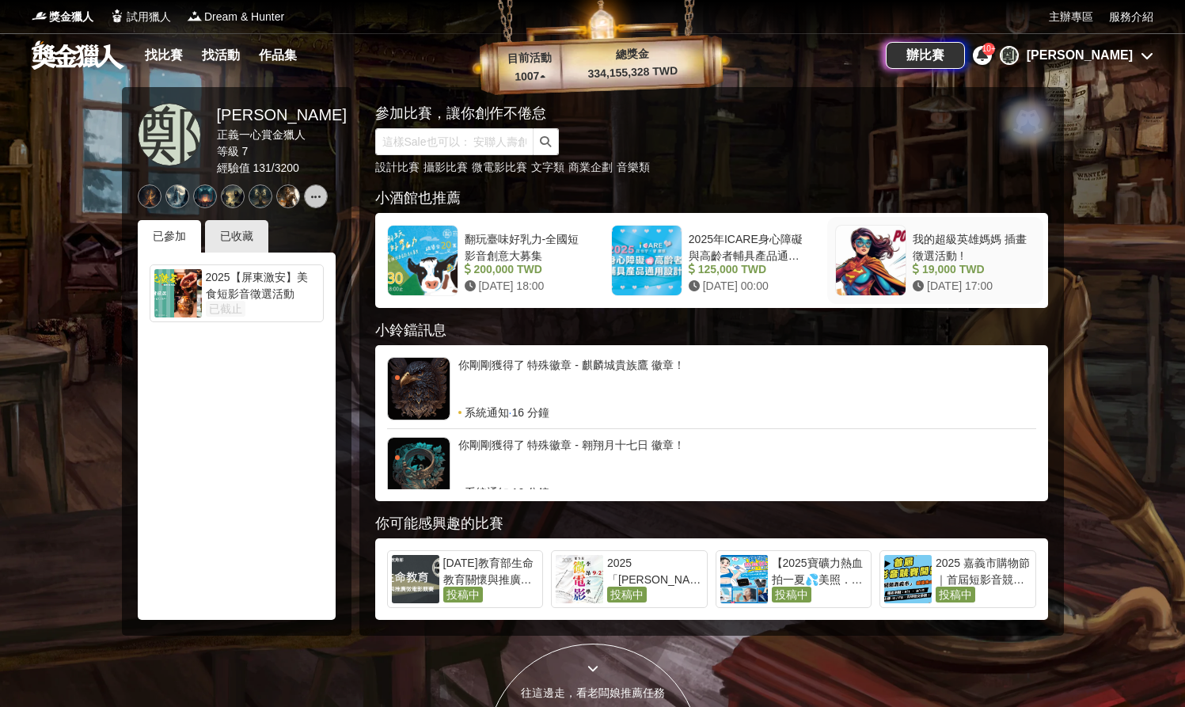
click at [873, 283] on div at bounding box center [871, 261] width 70 height 70
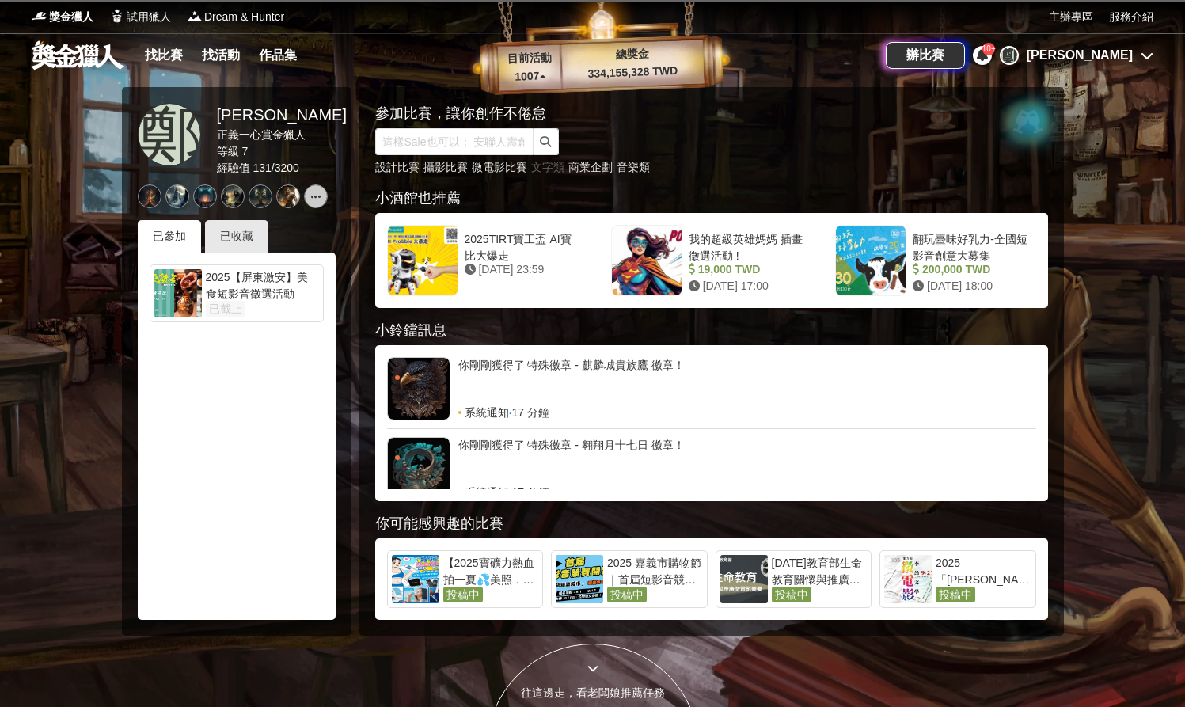
click at [551, 168] on link "文字類" at bounding box center [547, 167] width 33 height 13
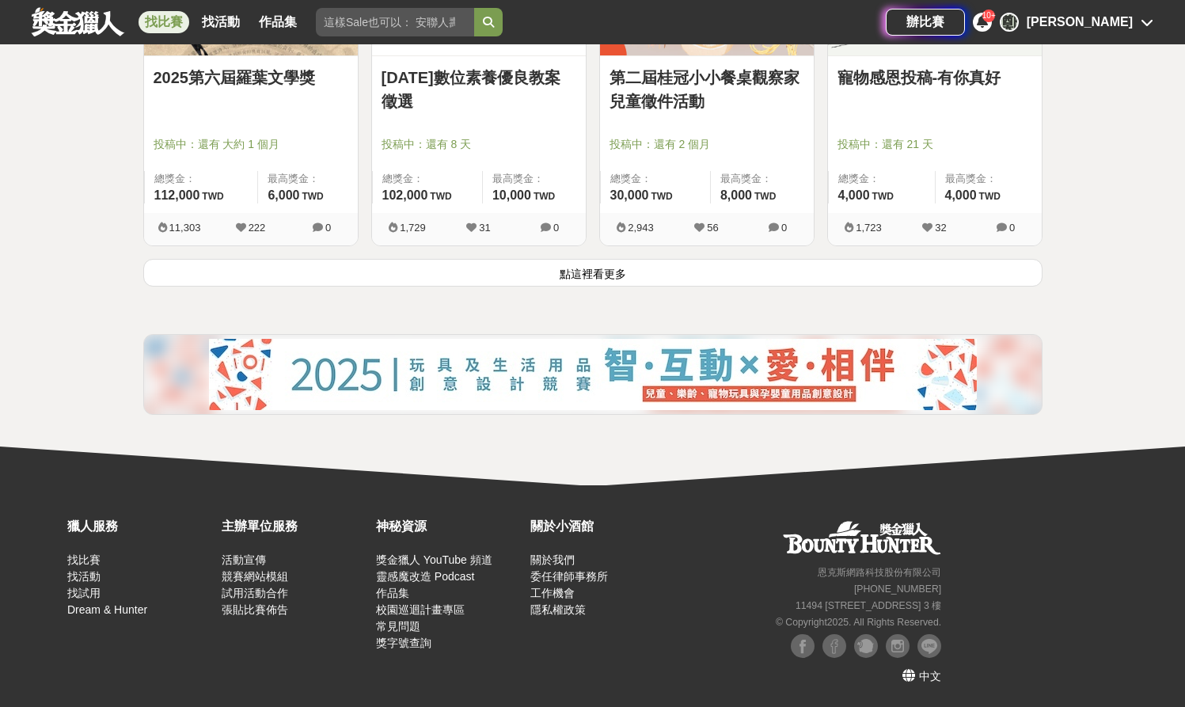
scroll to position [2105, 0]
click at [583, 276] on button "點這裡看更多" at bounding box center [592, 273] width 899 height 28
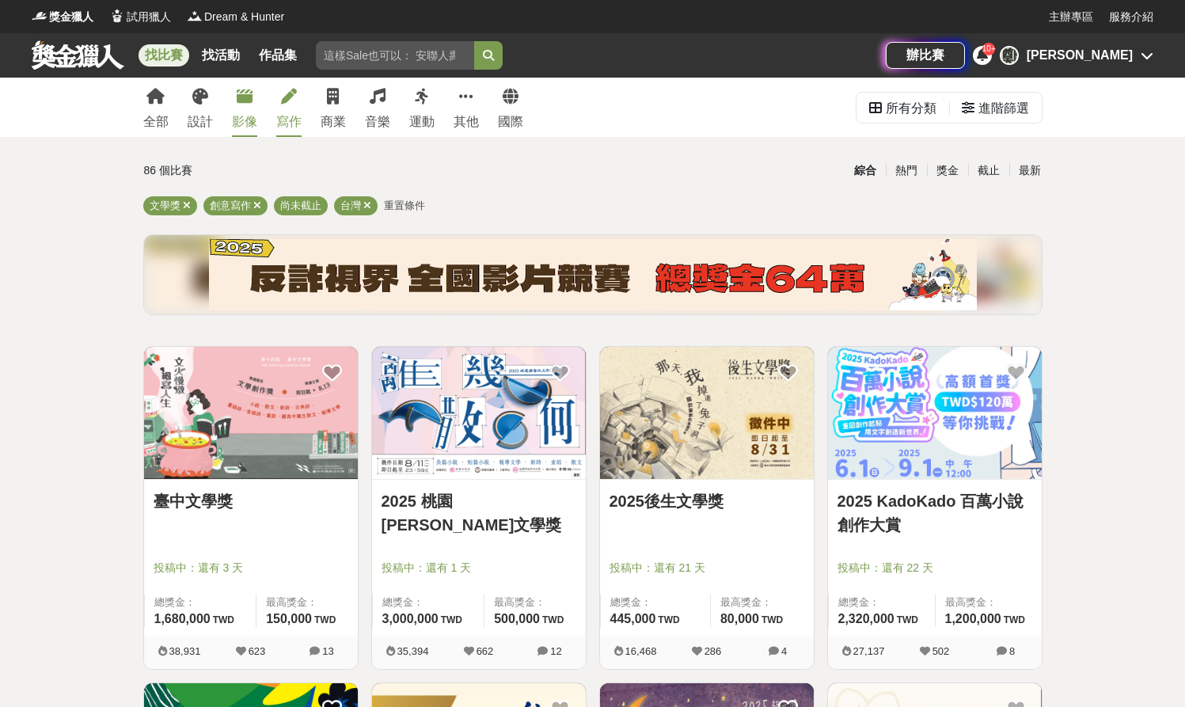
click at [249, 122] on div "影像" at bounding box center [244, 121] width 25 height 19
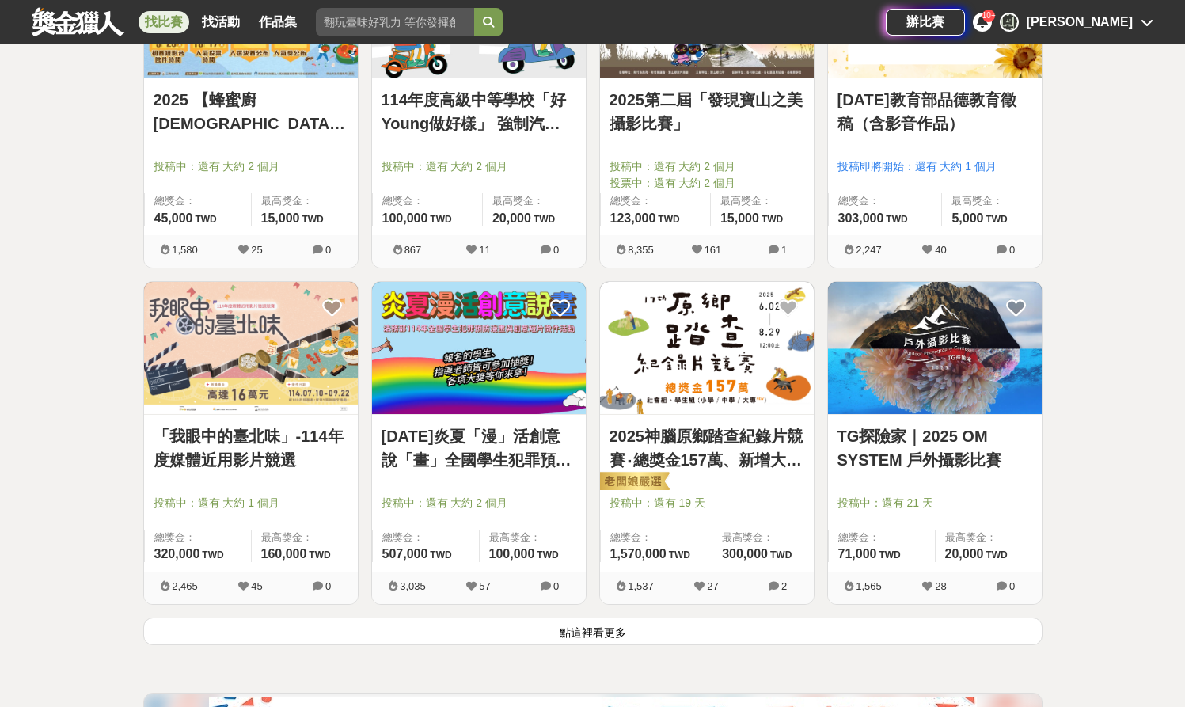
scroll to position [1752, 0]
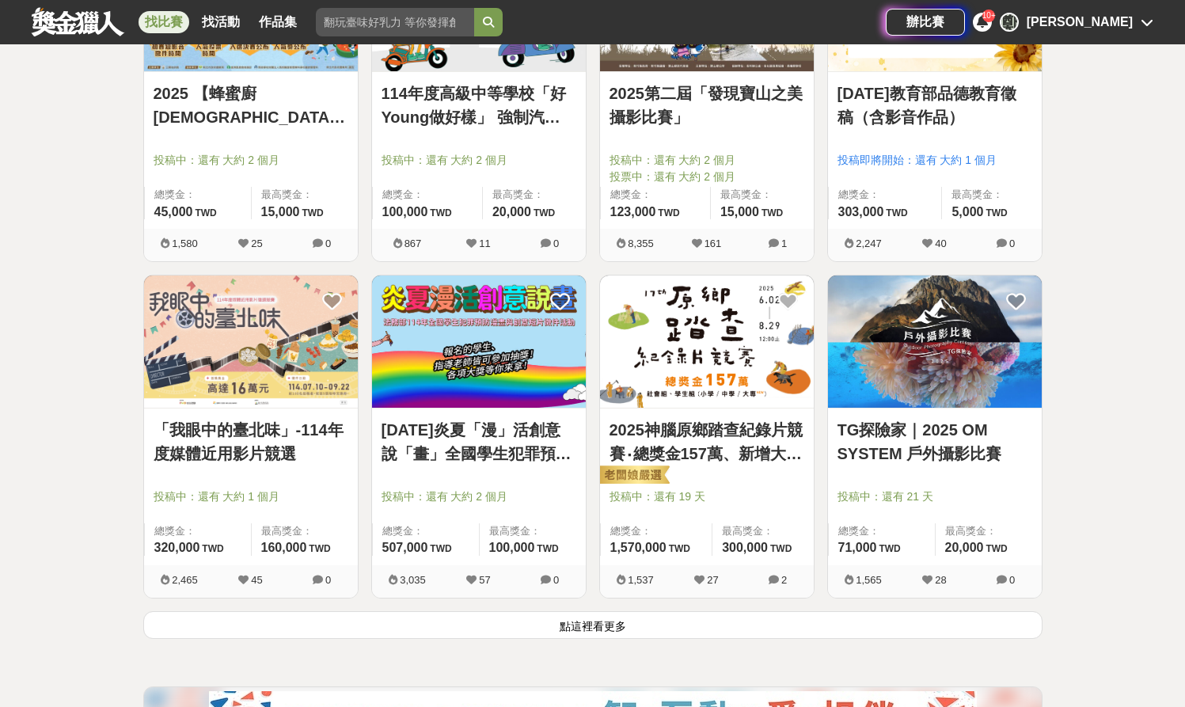
click at [656, 621] on button "點這裡看更多" at bounding box center [592, 625] width 899 height 28
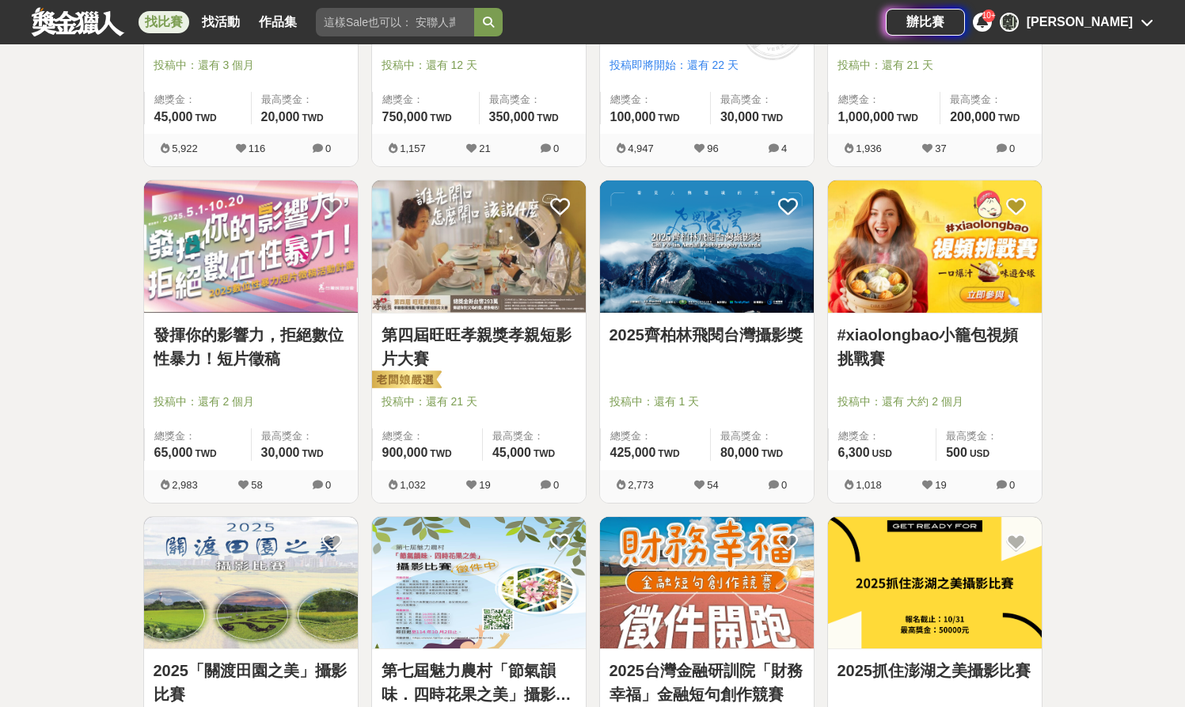
scroll to position [2921, 0]
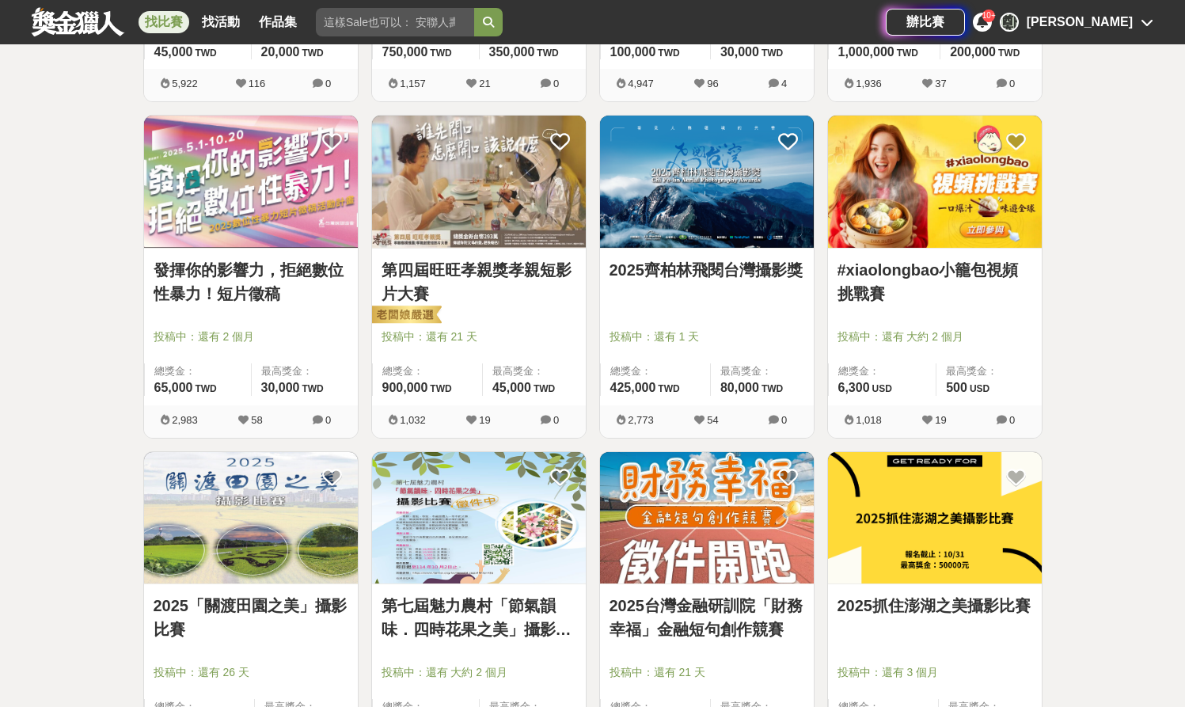
click at [936, 219] on img at bounding box center [935, 182] width 214 height 132
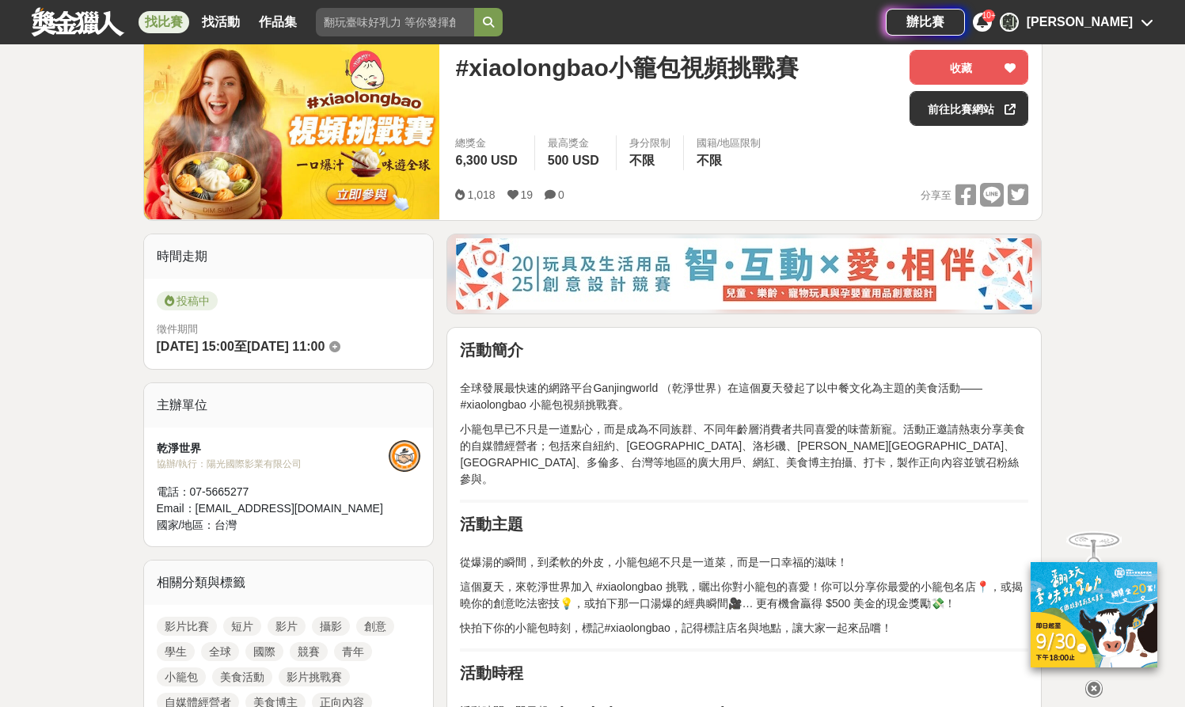
scroll to position [205, 0]
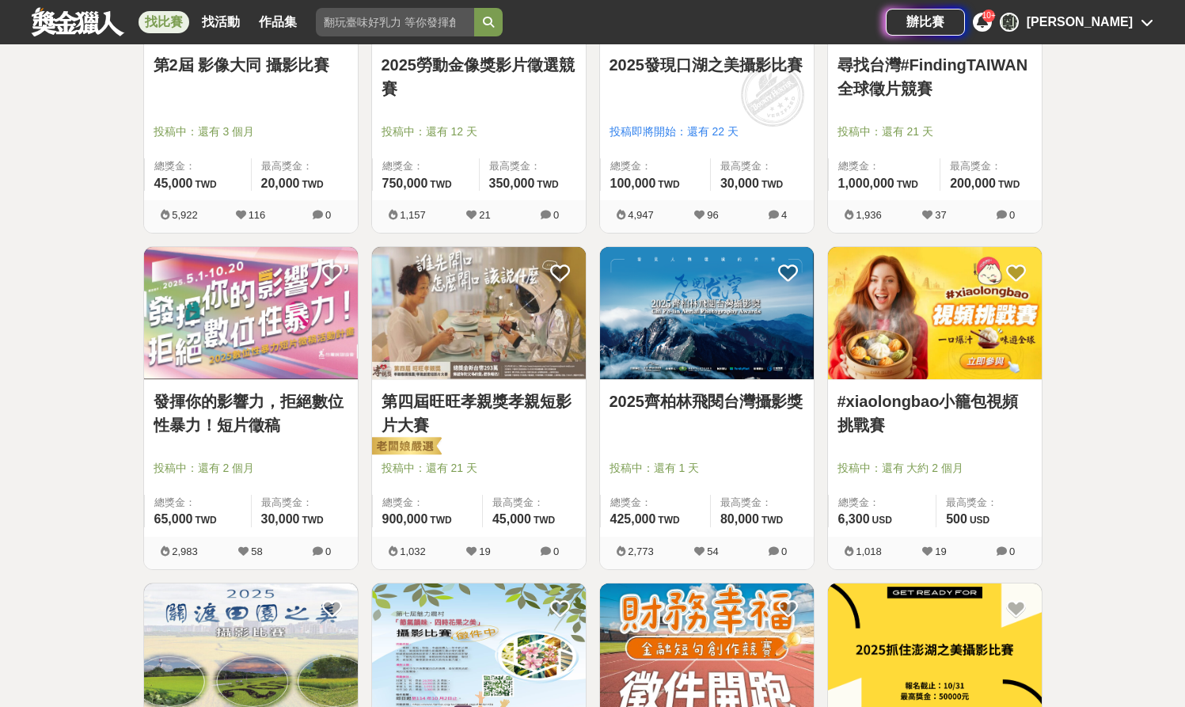
scroll to position [2767, 0]
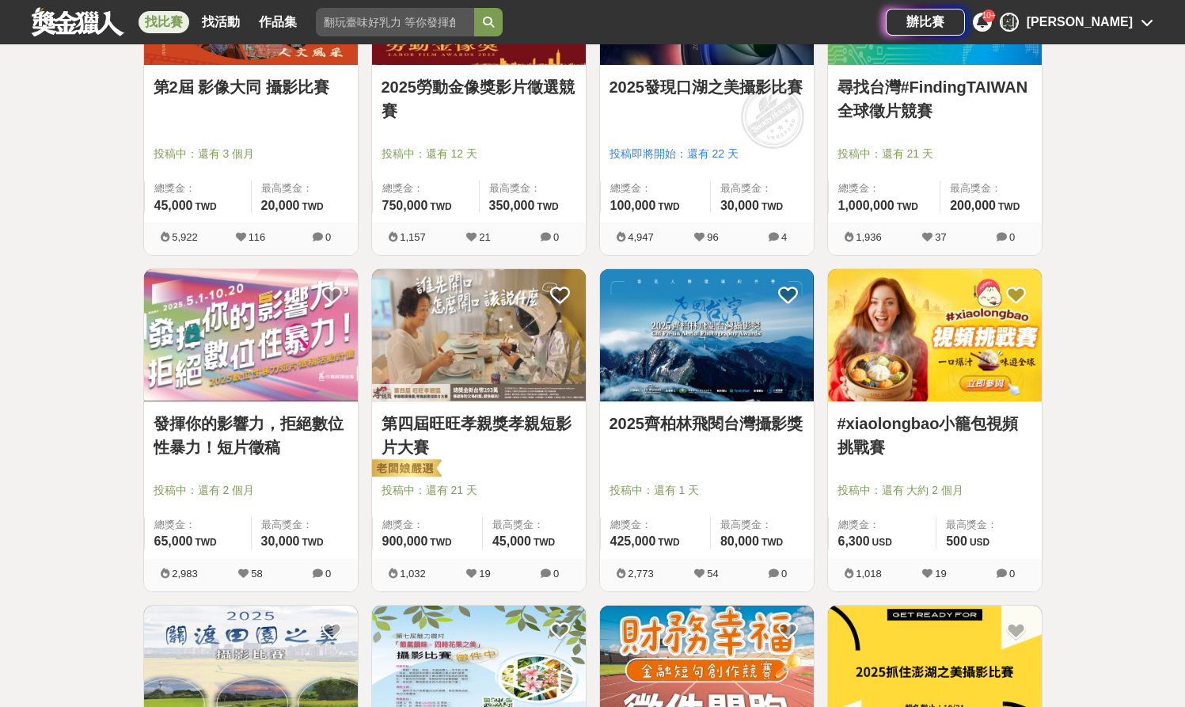
click at [908, 371] on img at bounding box center [935, 335] width 214 height 132
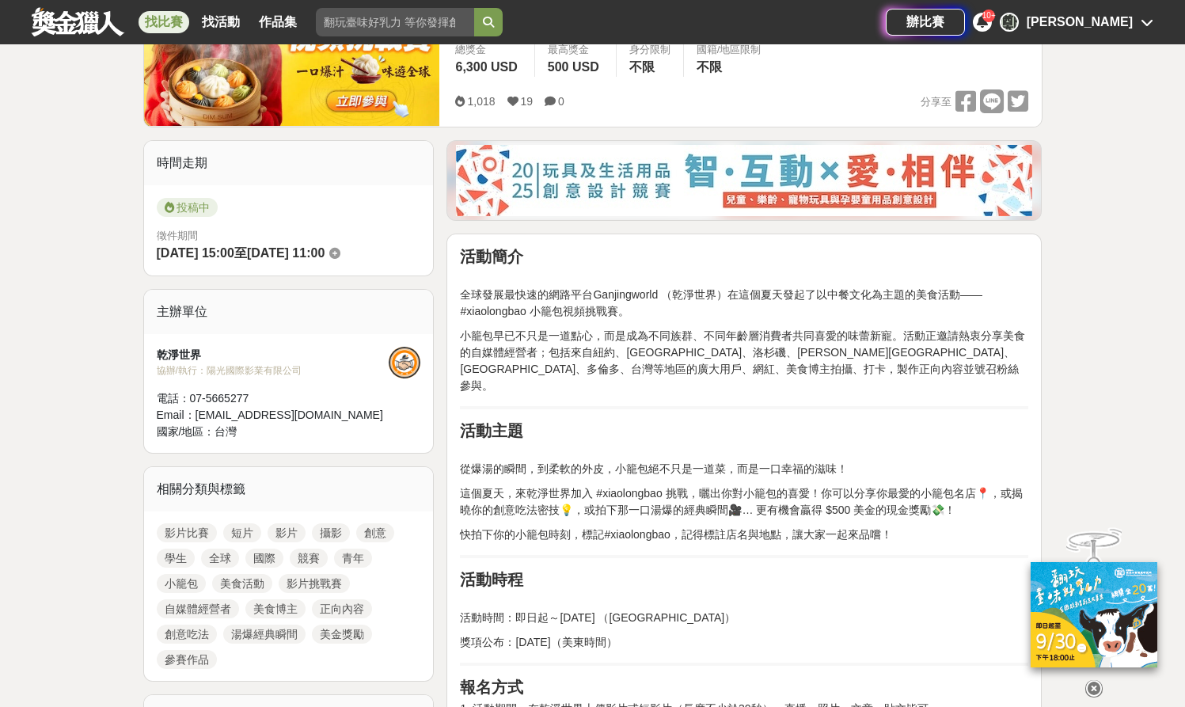
scroll to position [310, 0]
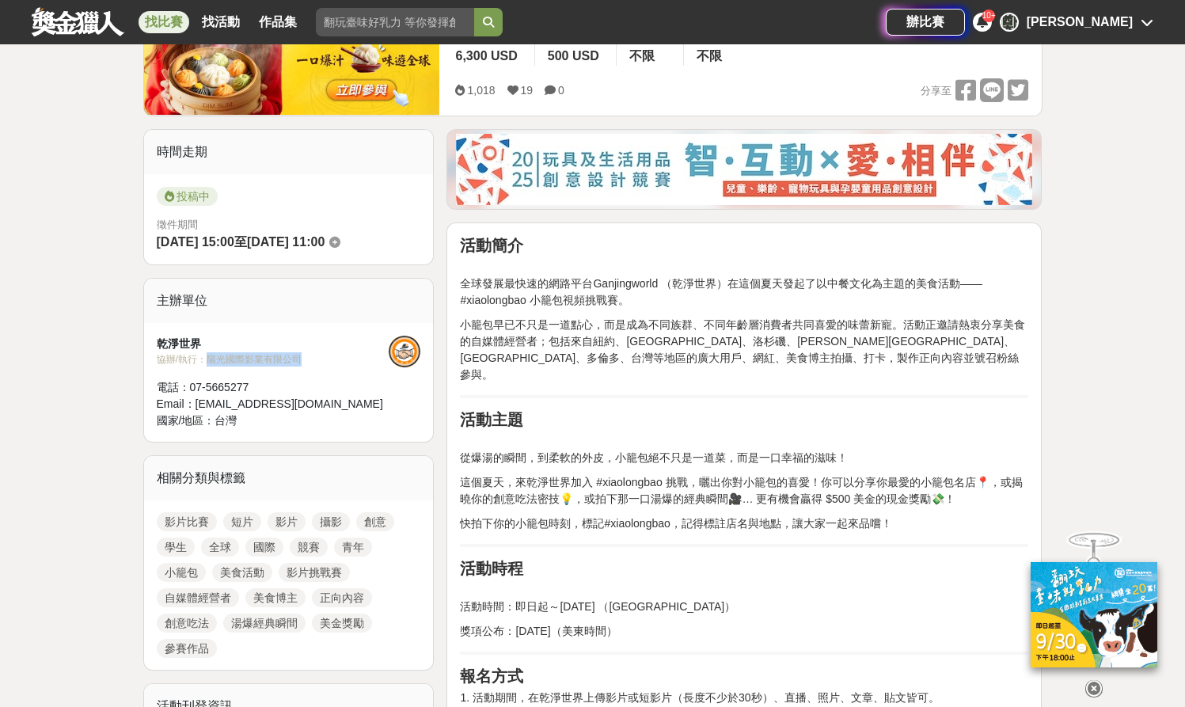
drag, startPoint x: 300, startPoint y: 359, endPoint x: 203, endPoint y: 355, distance: 96.7
click at [203, 355] on div "協辦/執行： 陽光國際影業有限公司" at bounding box center [273, 359] width 233 height 14
copy div "協辦/執行： 陽光國際影業有限公司"
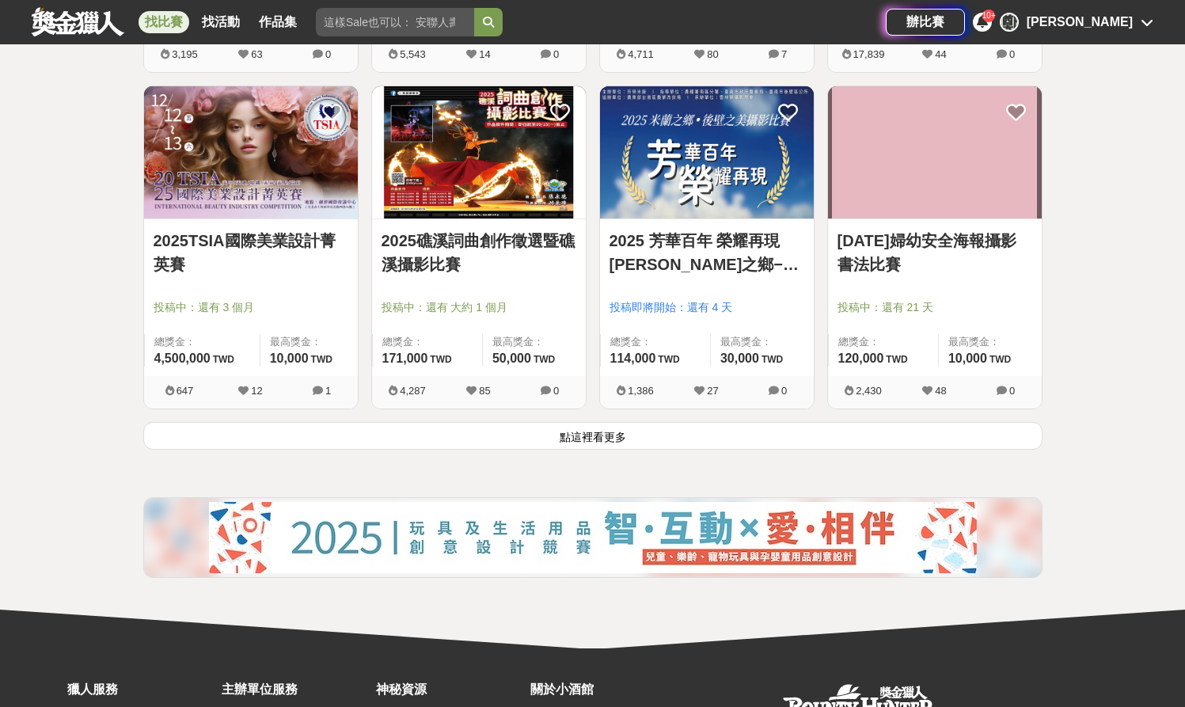
scroll to position [3962, 0]
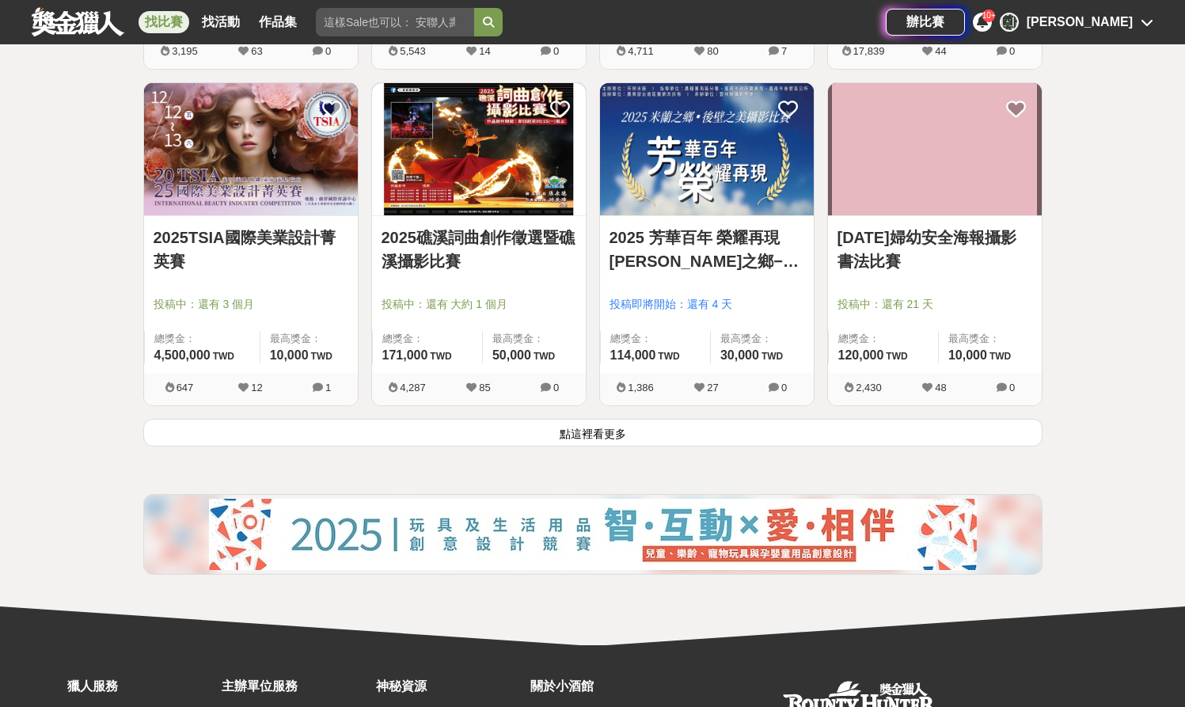
click at [297, 443] on button "點這裡看更多" at bounding box center [592, 433] width 899 height 28
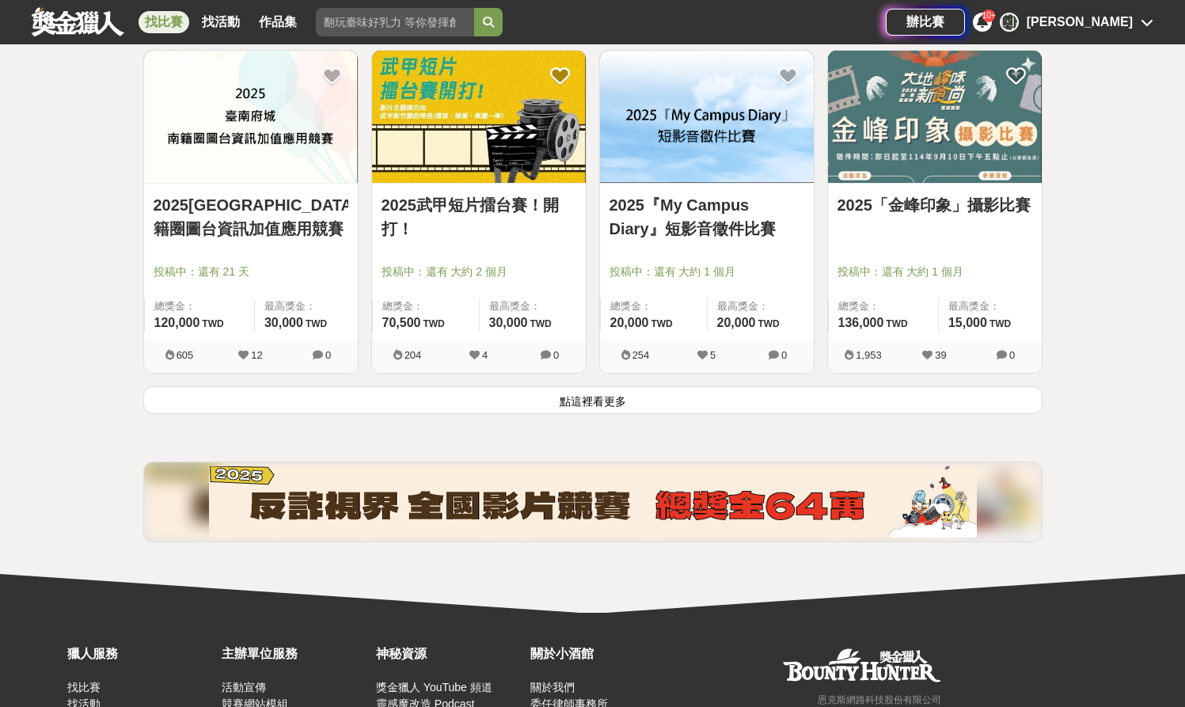
scroll to position [6042, 0]
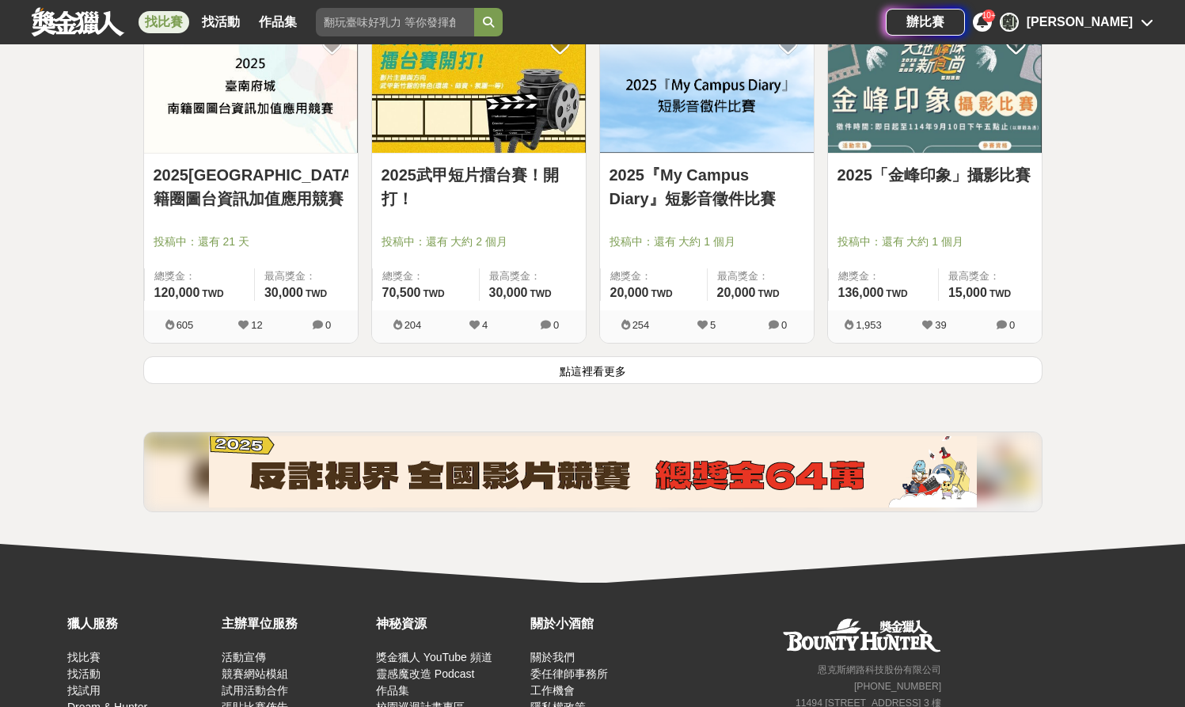
click at [581, 368] on button "點這裡看更多" at bounding box center [592, 370] width 899 height 28
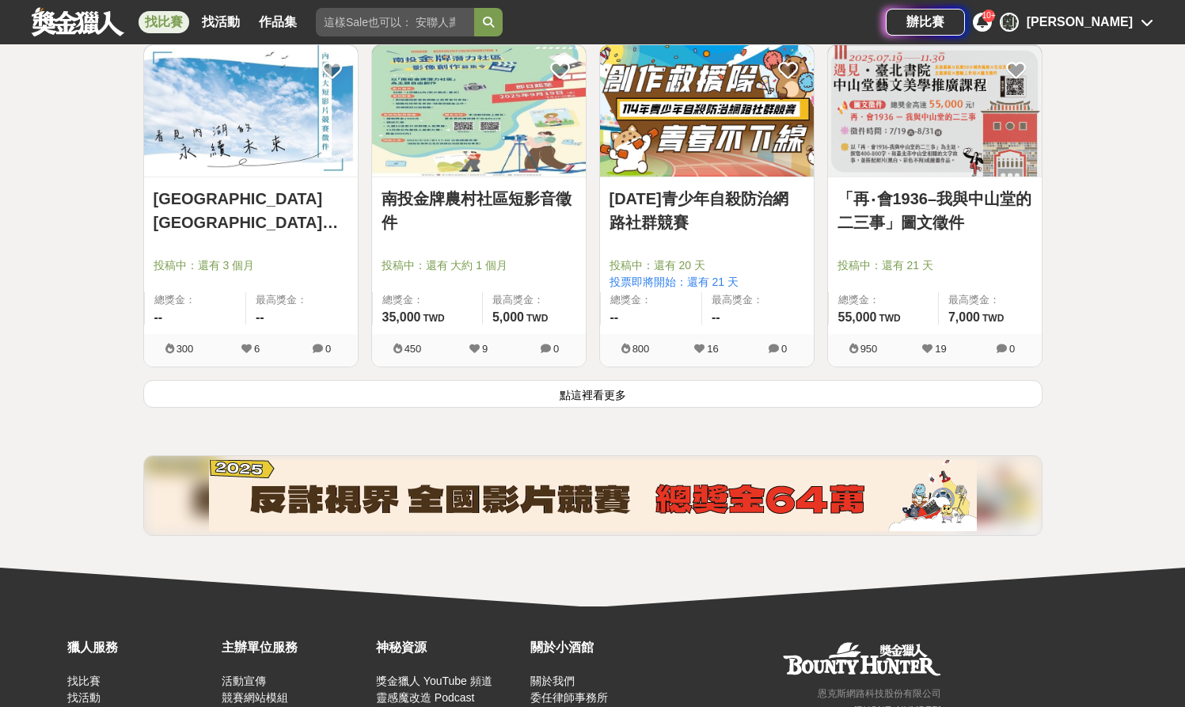
scroll to position [8040, 0]
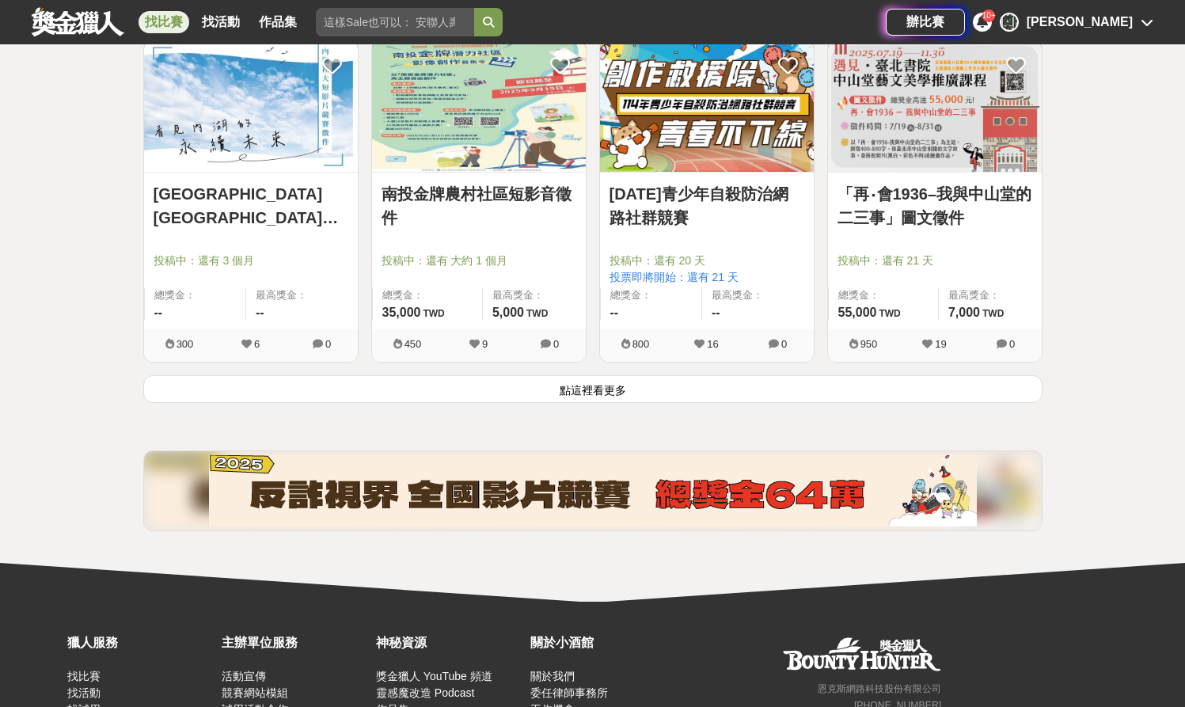
click at [268, 397] on button "點這裡看更多" at bounding box center [592, 389] width 899 height 28
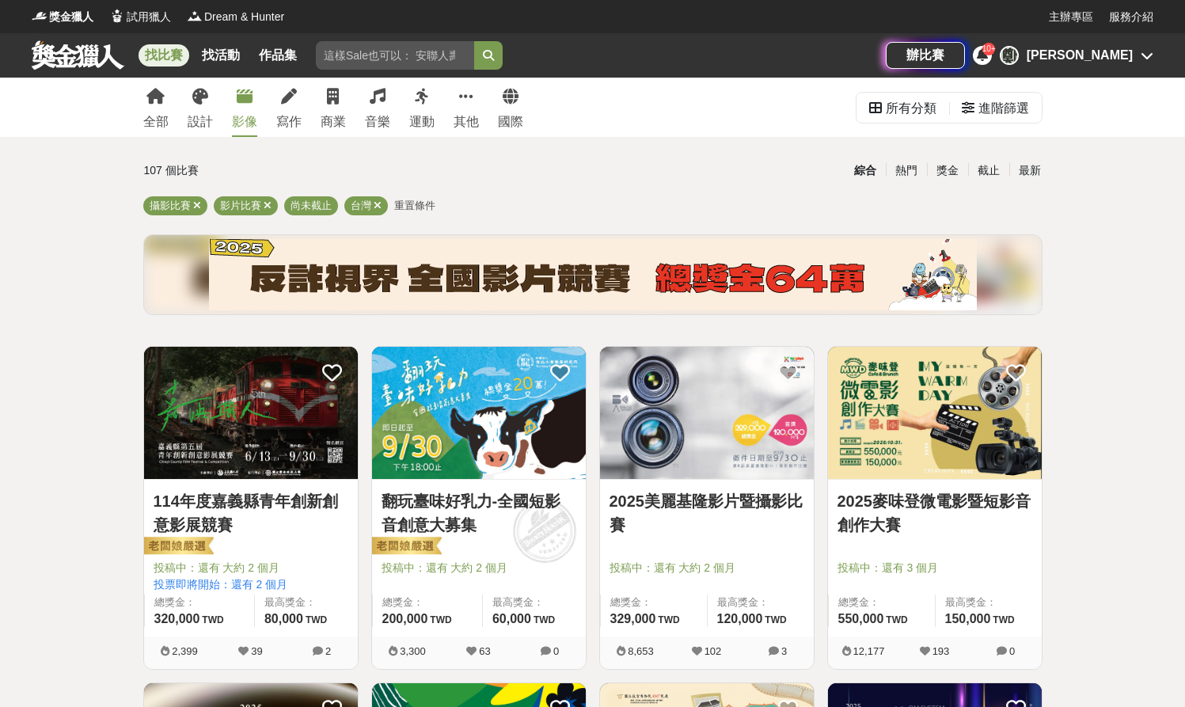
click at [409, 203] on span "重置條件" at bounding box center [414, 206] width 41 height 12
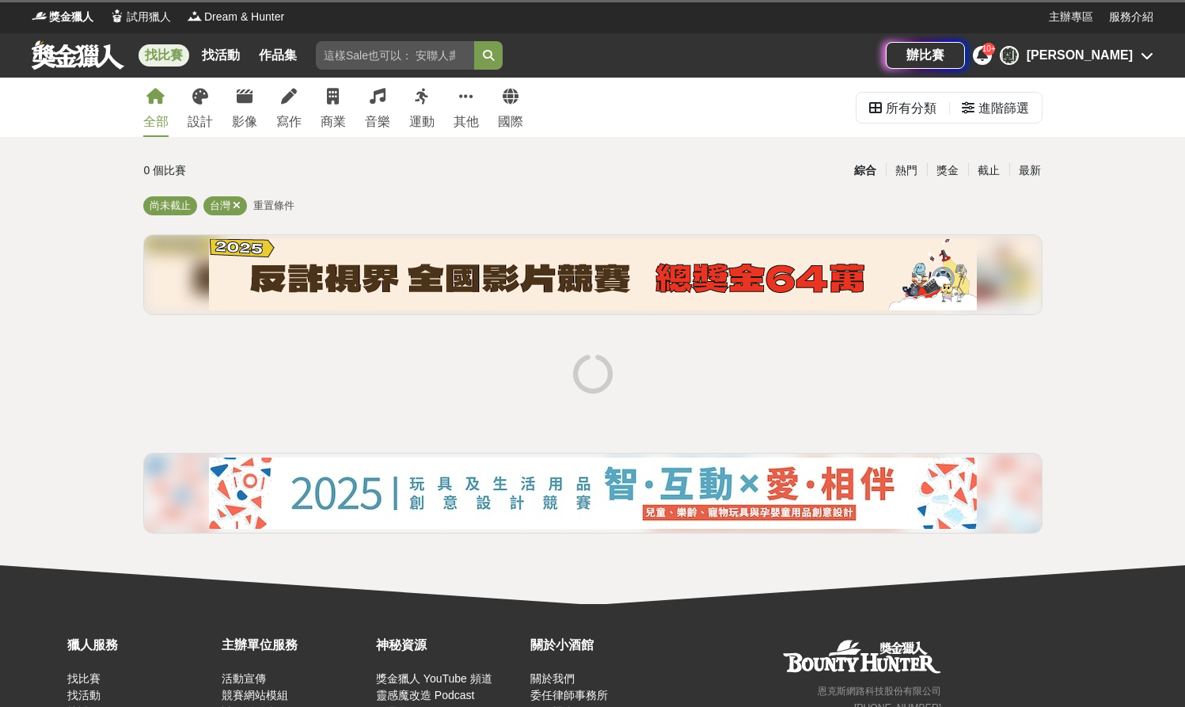
click at [272, 208] on span "重置條件" at bounding box center [273, 206] width 41 height 12
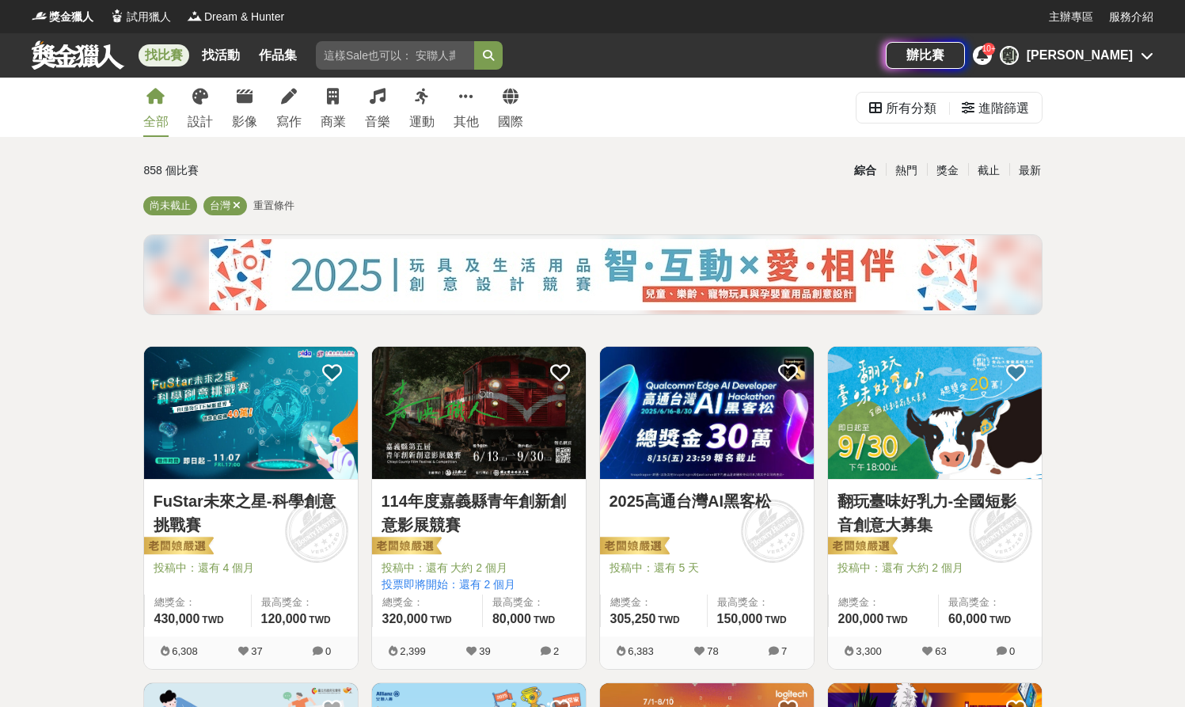
click at [272, 208] on span "重置條件" at bounding box center [273, 206] width 41 height 12
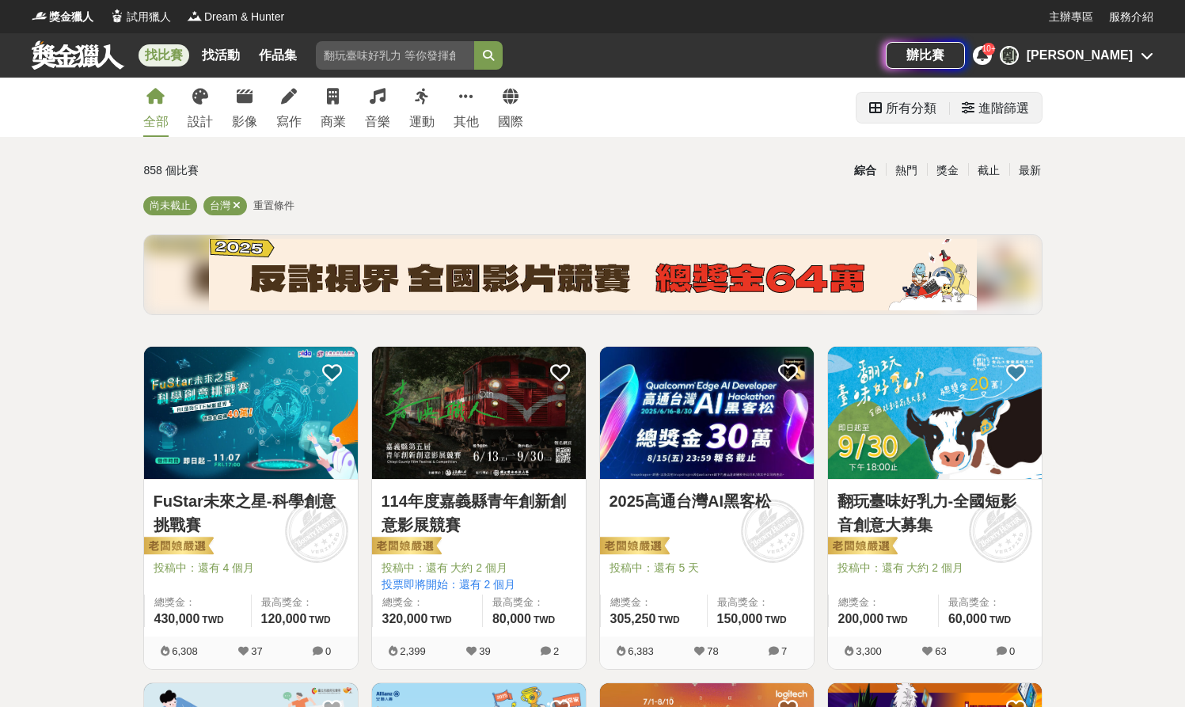
click at [982, 103] on div "進階篩選" at bounding box center [1004, 109] width 51 height 32
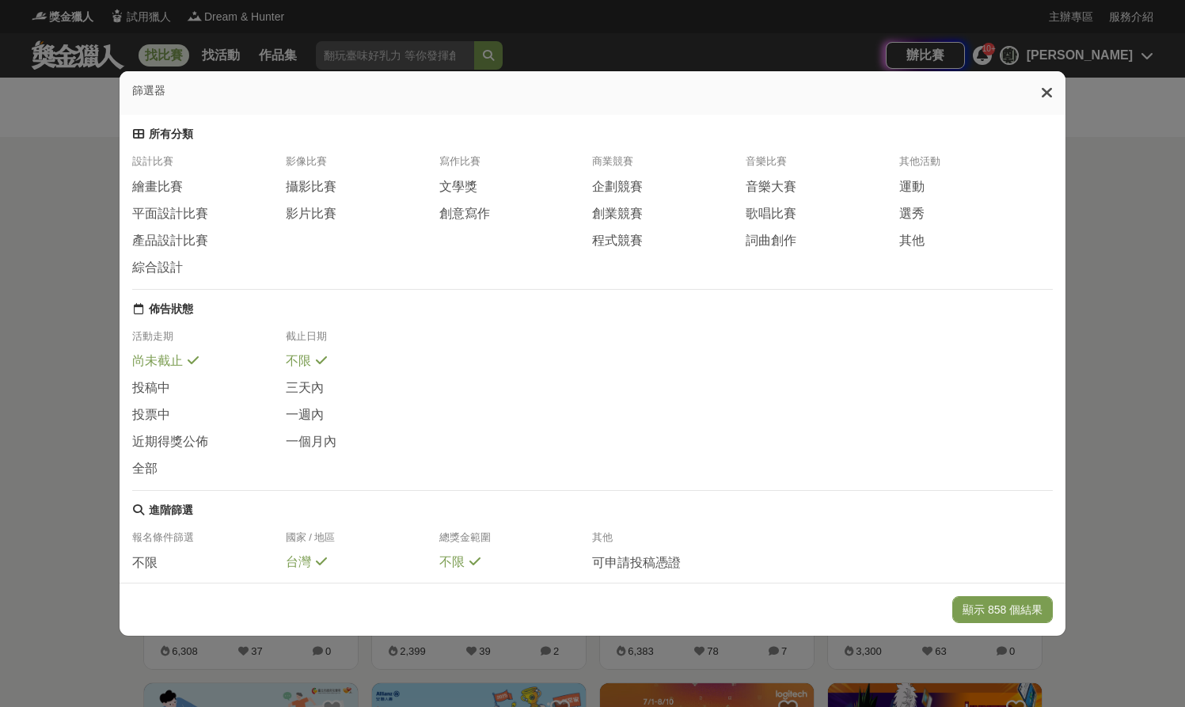
click at [299, 198] on div "攝影比賽" at bounding box center [363, 191] width 154 height 27
click at [306, 229] on div "設計比賽 繪畫比賽 平面設計比賽 產品設計比賽 綜合設計 影像比賽 攝影比賽 影片比賽 寫作比賽 文學獎 創意寫作 商業競賽 企劃競賽 創業競賽 程式競賽 音…" at bounding box center [593, 221] width 922 height 135
click at [316, 222] on span "影片比賽" at bounding box center [311, 214] width 51 height 17
click at [314, 189] on span "攝影比賽" at bounding box center [311, 187] width 51 height 17
click at [613, 184] on span "企劃競賽" at bounding box center [617, 187] width 51 height 17
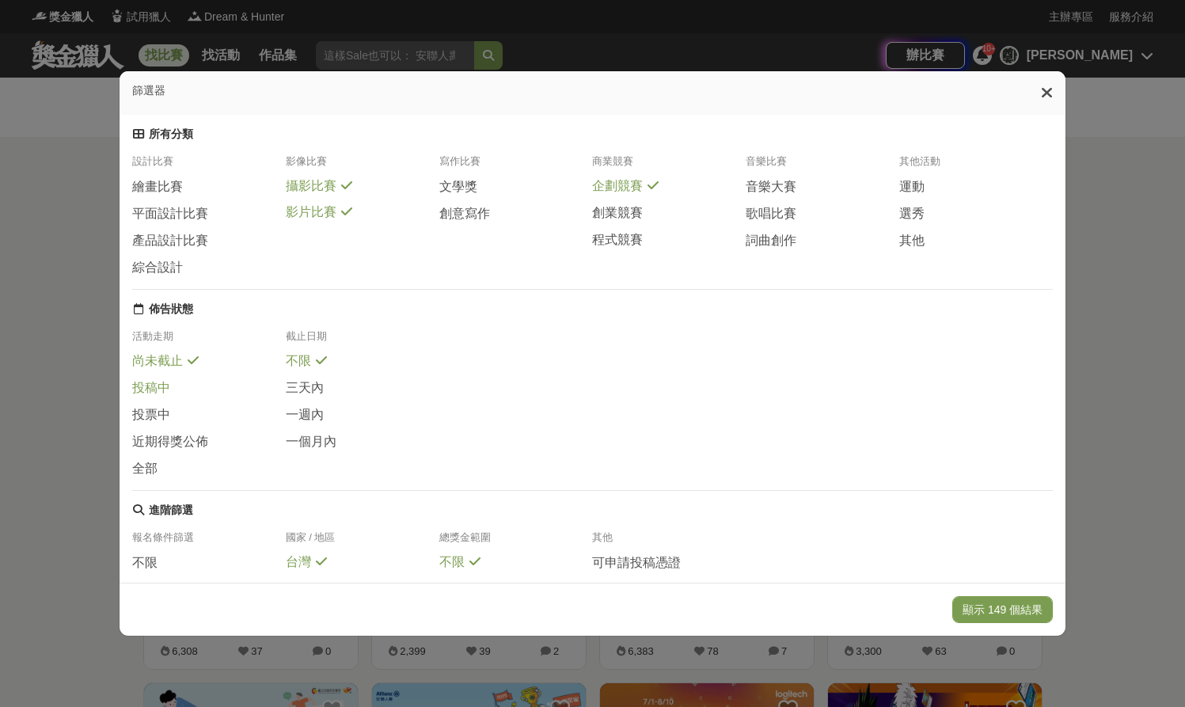
click at [150, 393] on span "投稿中" at bounding box center [151, 388] width 38 height 17
click at [163, 368] on span "尚未截止" at bounding box center [157, 362] width 51 height 17
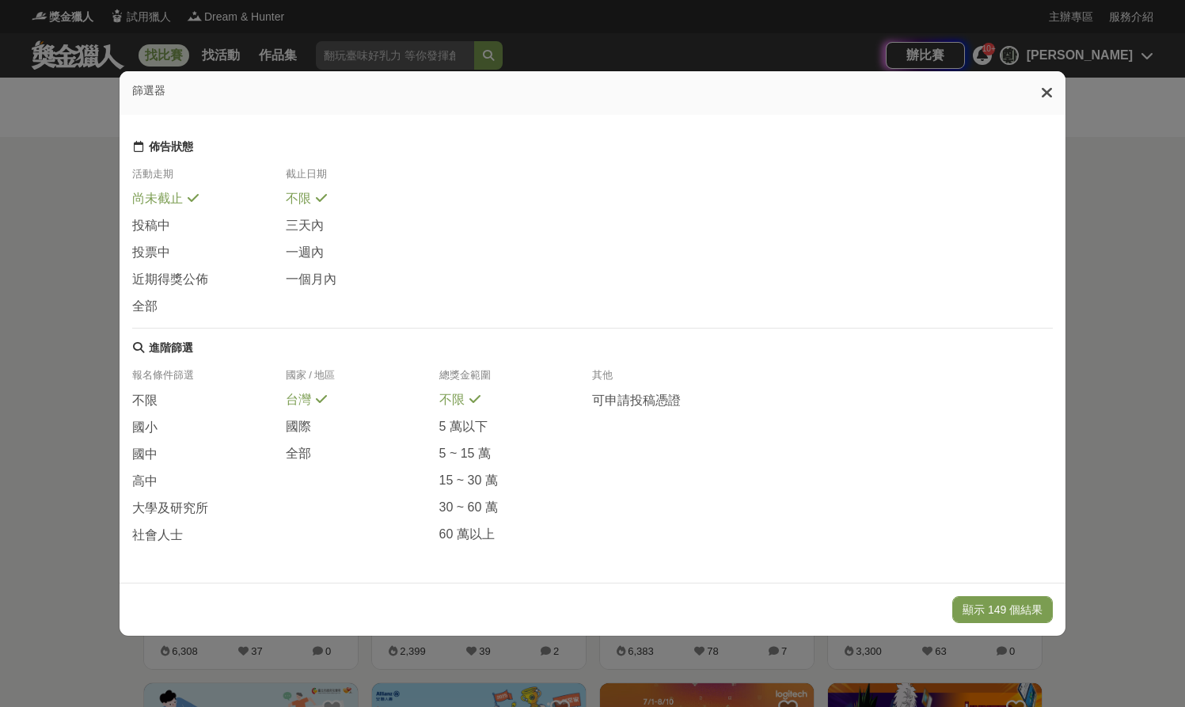
scroll to position [168, 0]
click at [169, 518] on div "大學及研究所" at bounding box center [209, 513] width 154 height 27
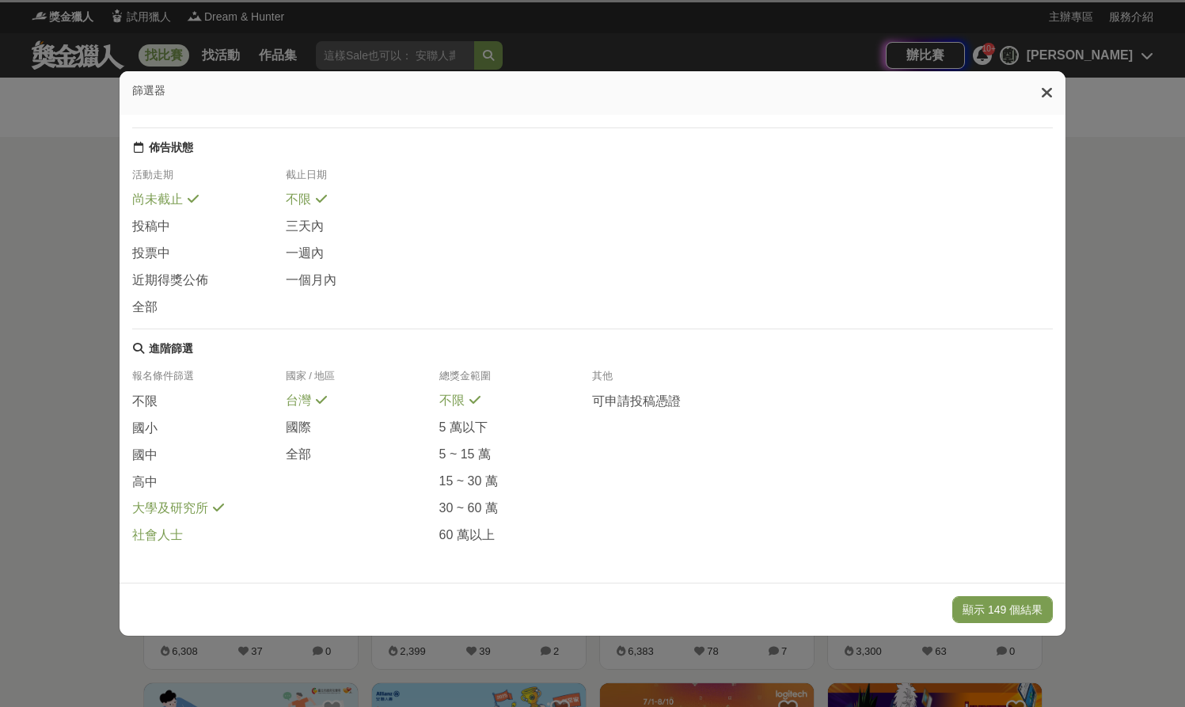
click at [169, 542] on span "社會人士" at bounding box center [157, 535] width 51 height 17
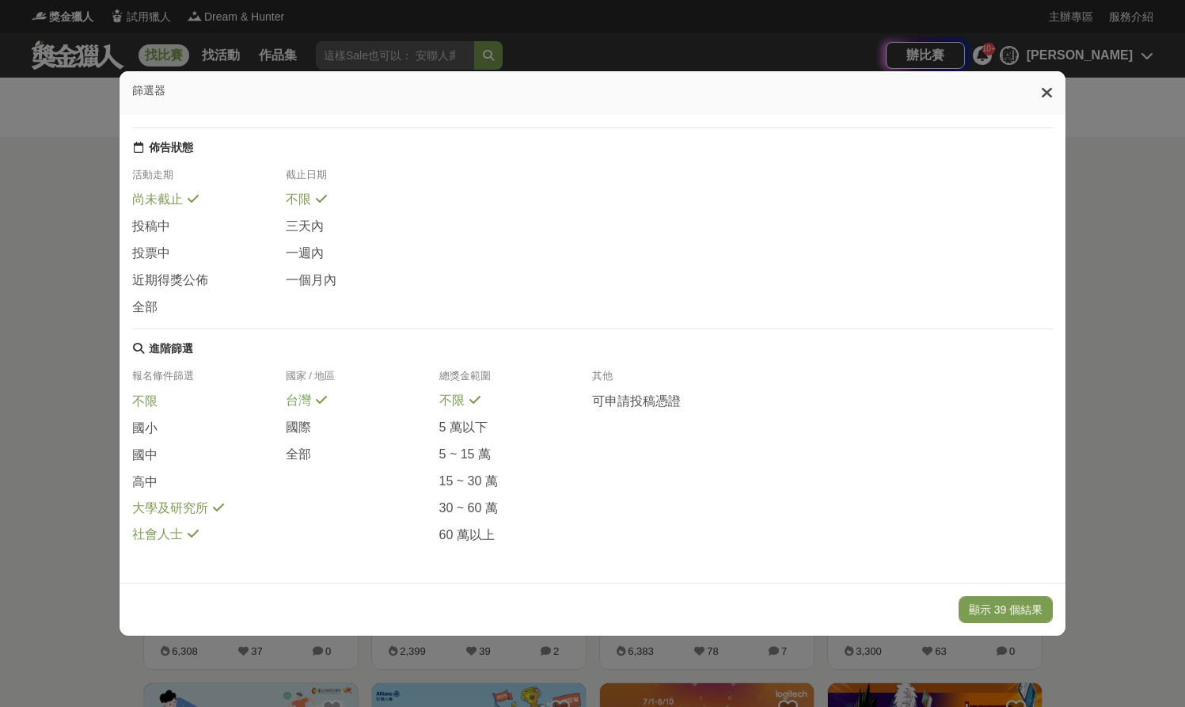
click at [133, 398] on span "不限" at bounding box center [144, 402] width 25 height 17
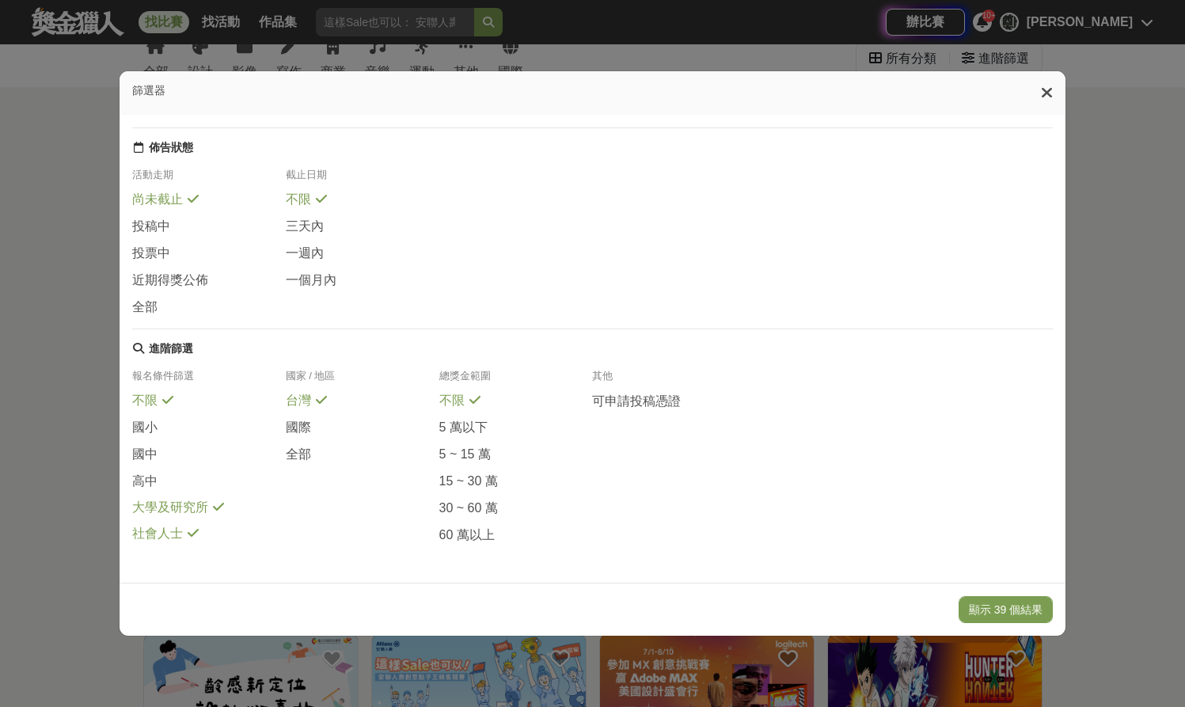
scroll to position [51, 0]
click at [170, 538] on span "社會人士" at bounding box center [157, 534] width 51 height 17
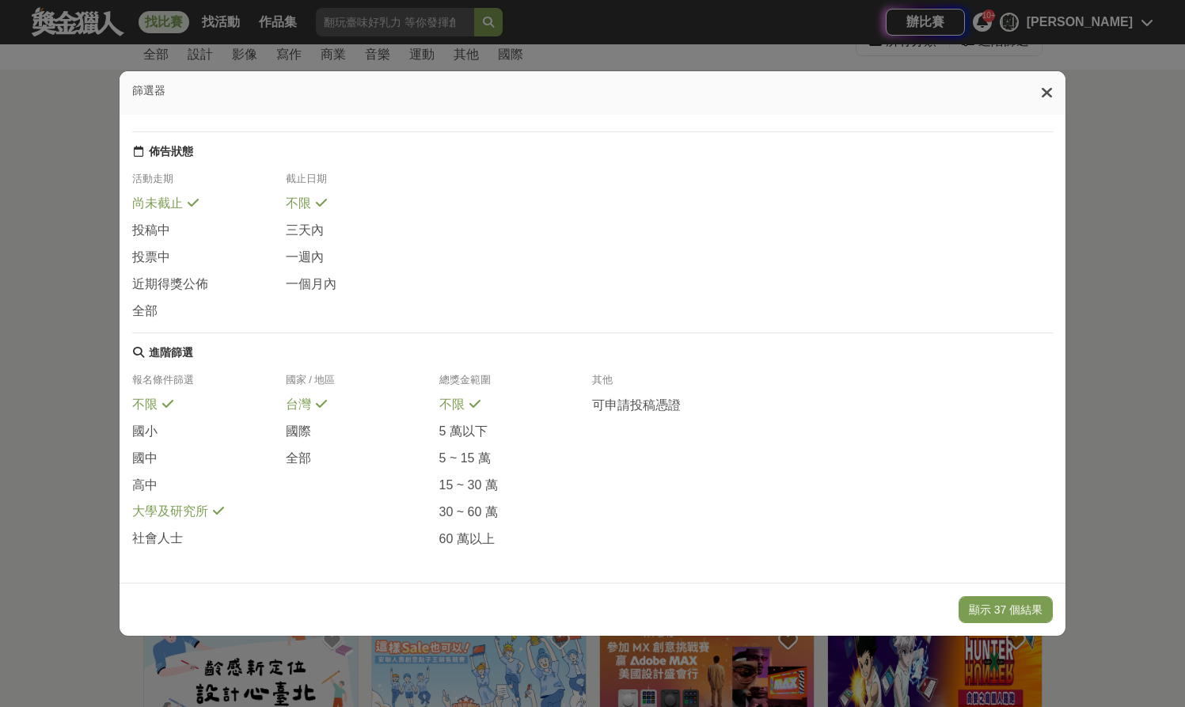
scroll to position [156, 0]
click at [163, 549] on span "社會人士" at bounding box center [157, 540] width 51 height 17
click at [150, 548] on span "社會人士" at bounding box center [157, 539] width 51 height 17
click at [979, 614] on button "顯示 37 個結果" at bounding box center [1006, 609] width 94 height 27
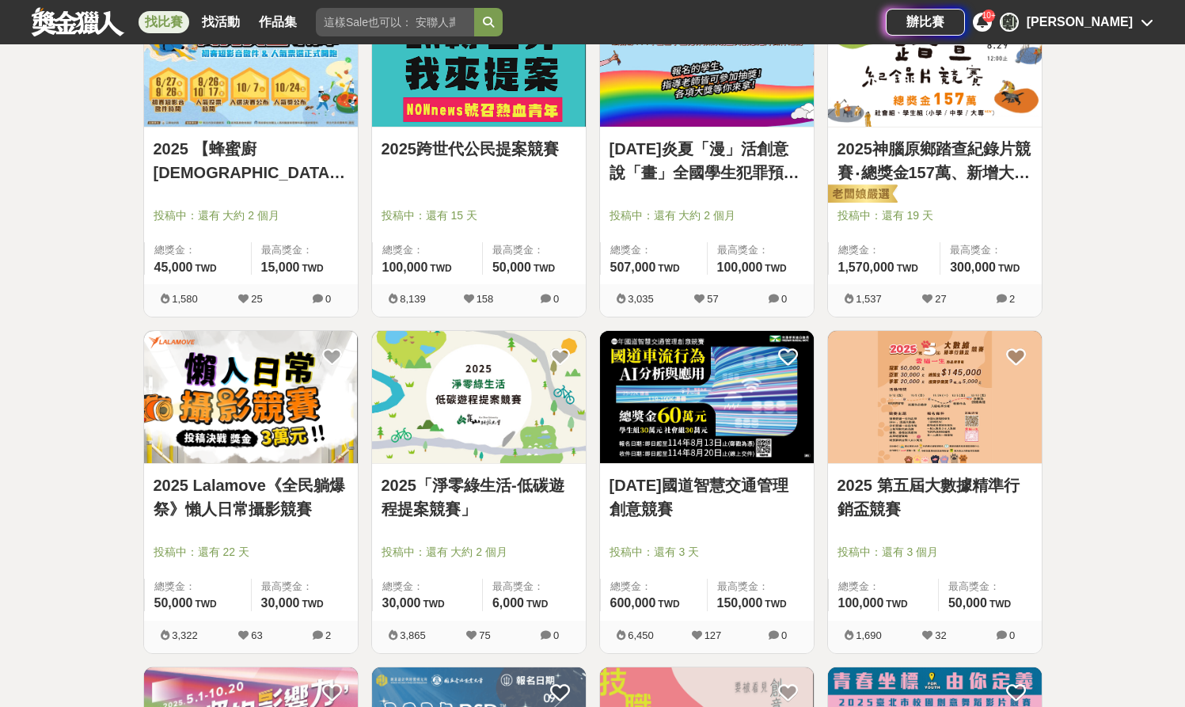
scroll to position [690, 0]
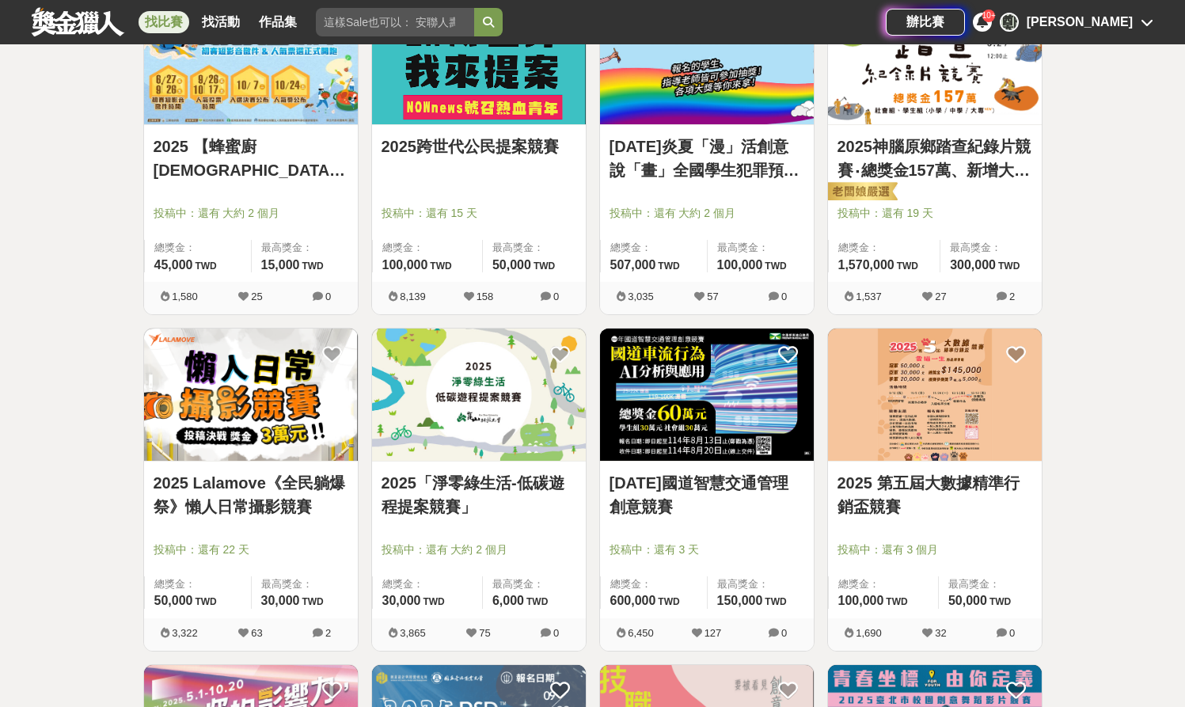
click at [696, 489] on link "[DATE]國道智慧交通管理創意競賽" at bounding box center [707, 495] width 195 height 48
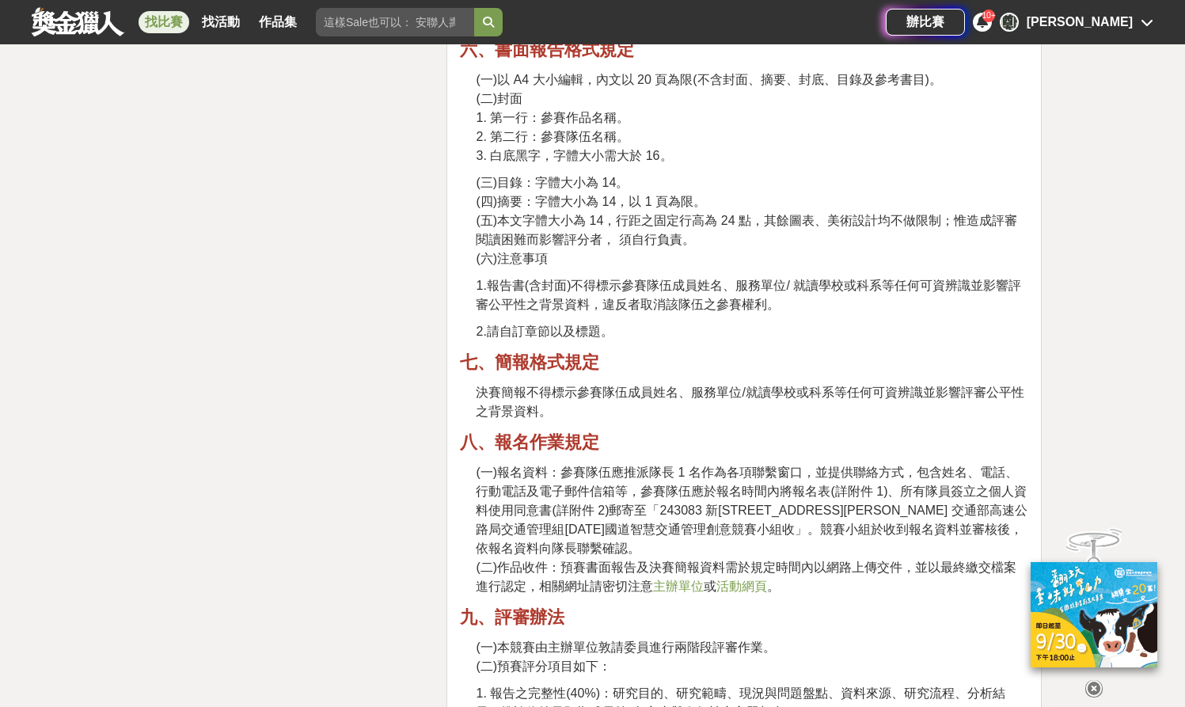
scroll to position [2390, 0]
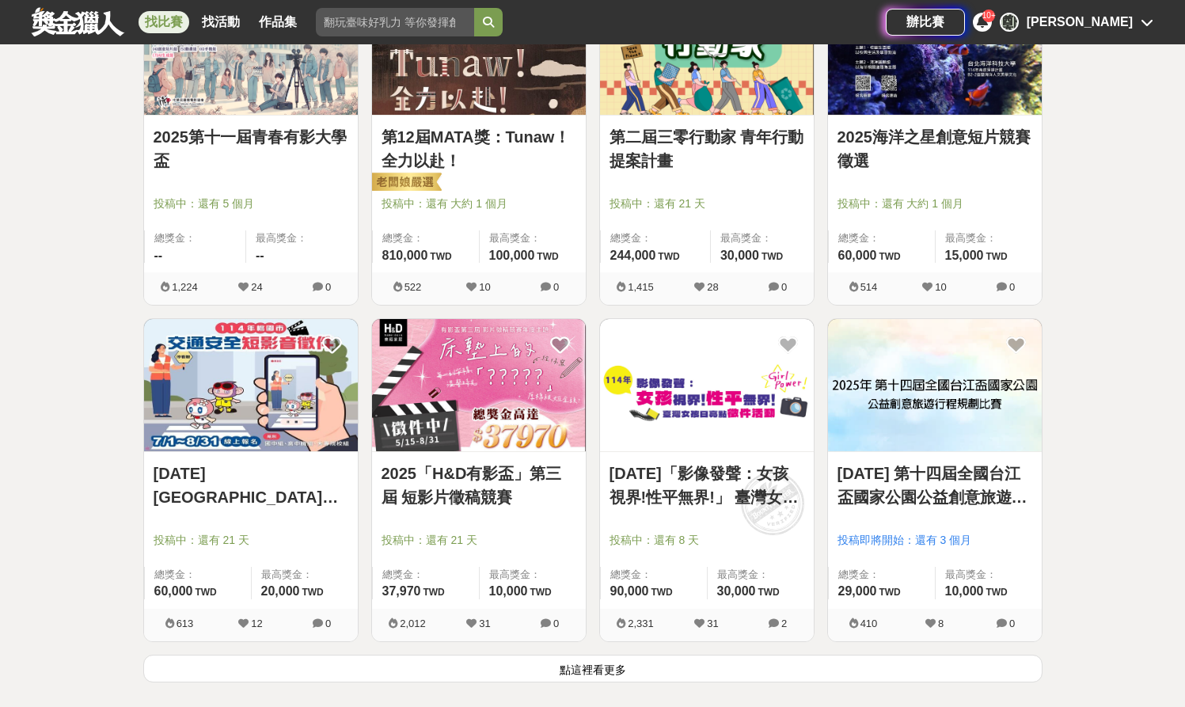
scroll to position [1726, 0]
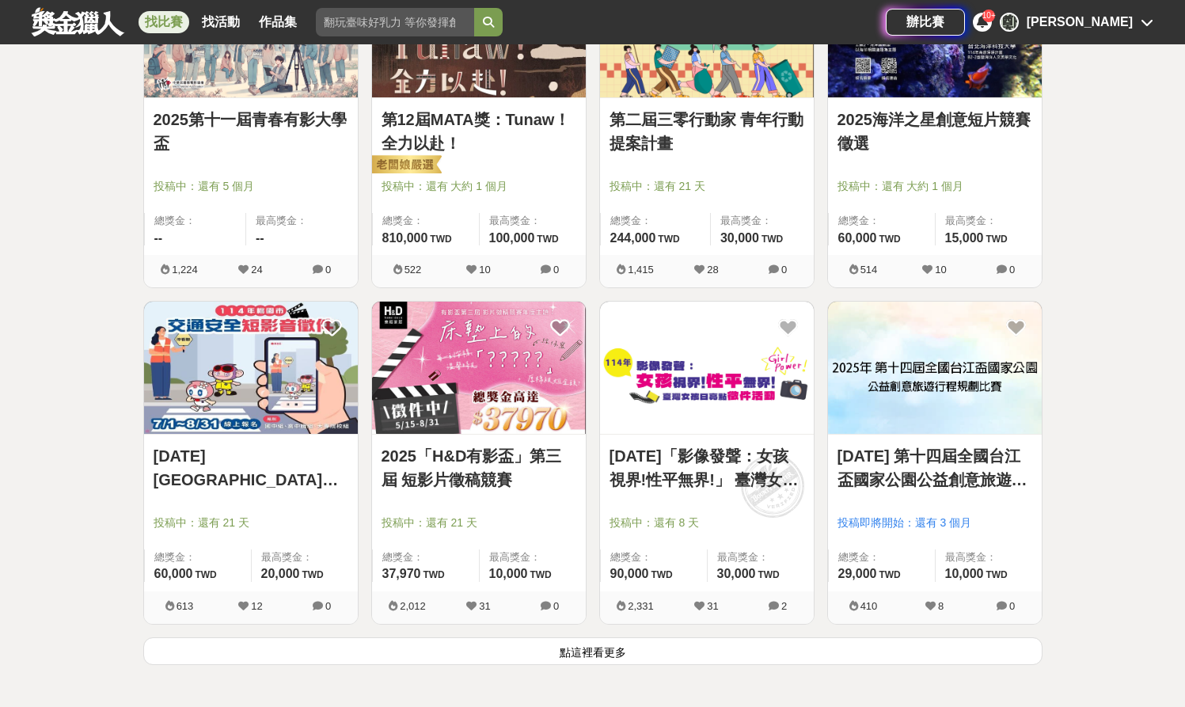
click at [576, 641] on button "點這裡看更多" at bounding box center [592, 651] width 899 height 28
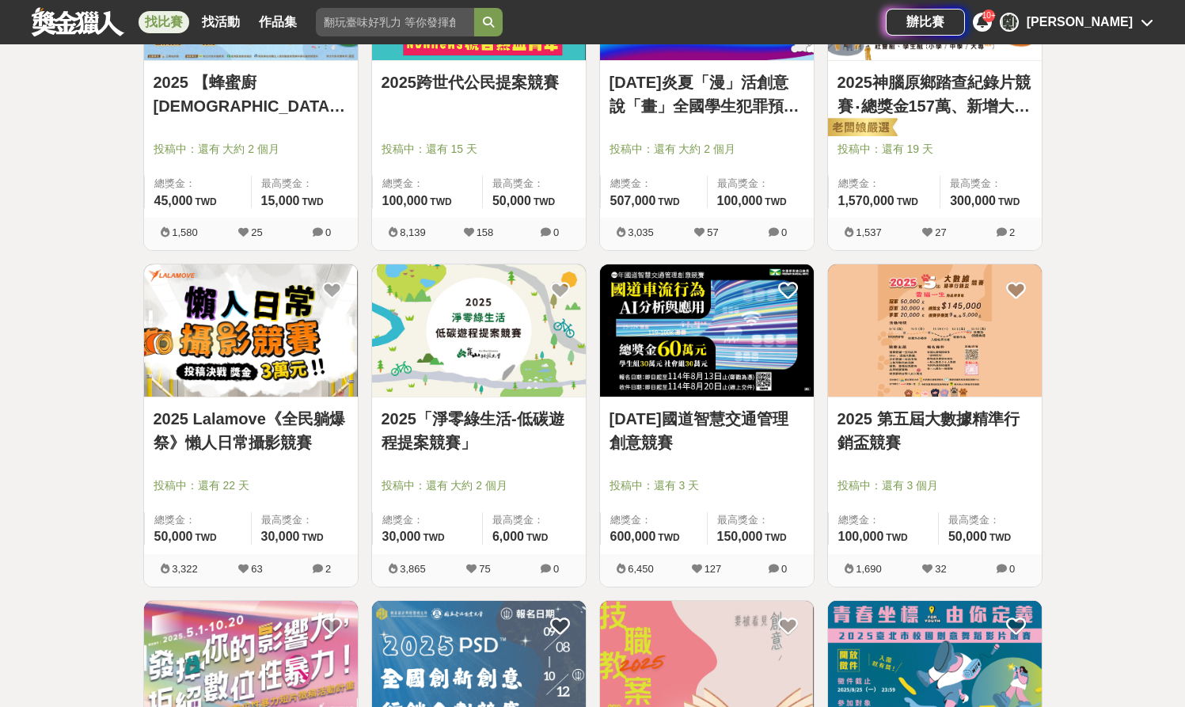
scroll to position [755, 0]
click at [230, 358] on img at bounding box center [251, 330] width 214 height 132
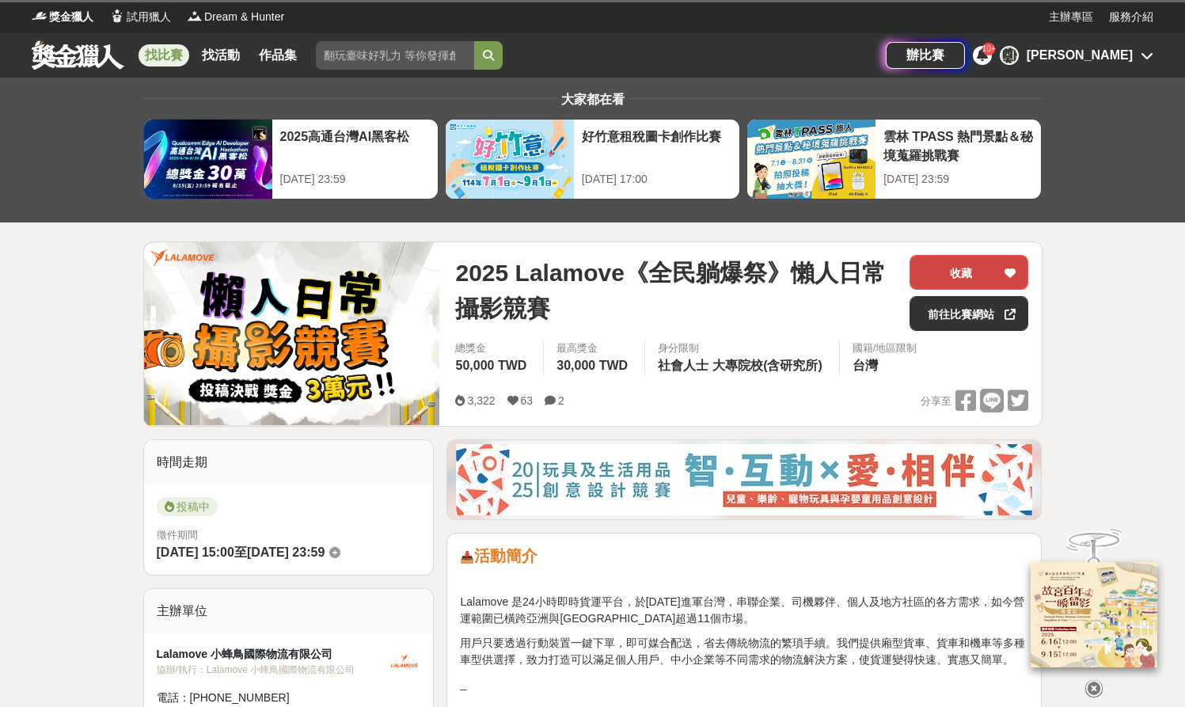
click at [1018, 266] on div at bounding box center [1010, 272] width 16 height 33
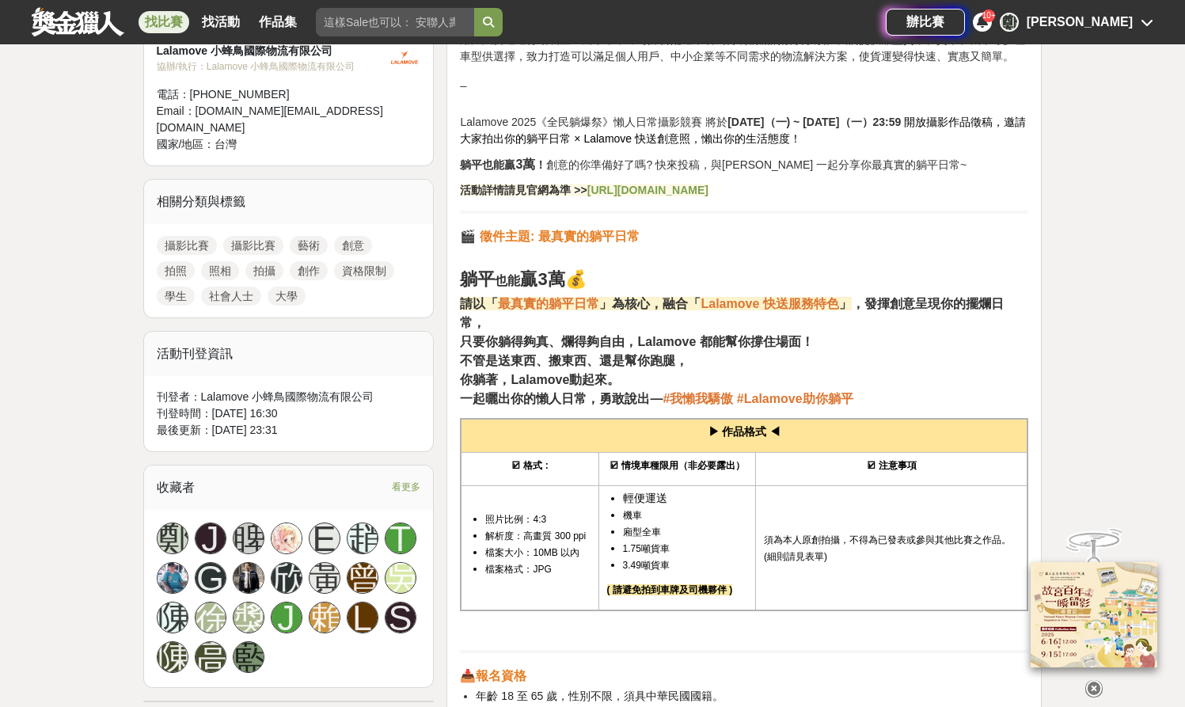
scroll to position [605, 0]
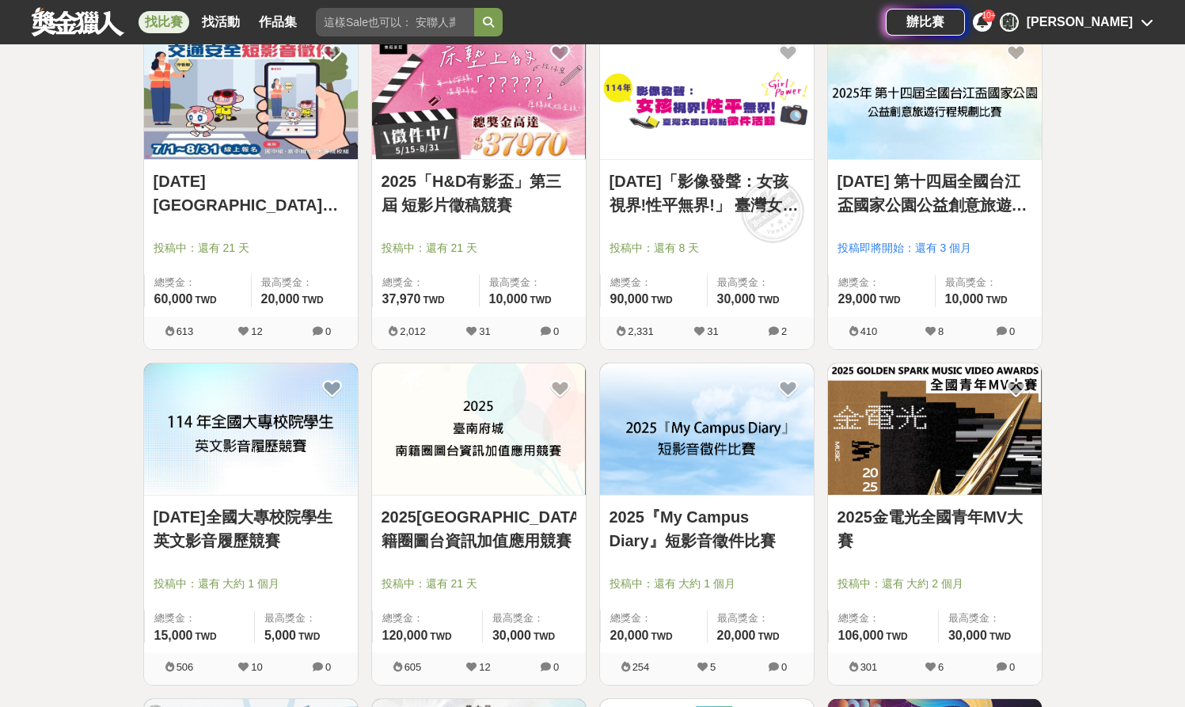
scroll to position [2003, 0]
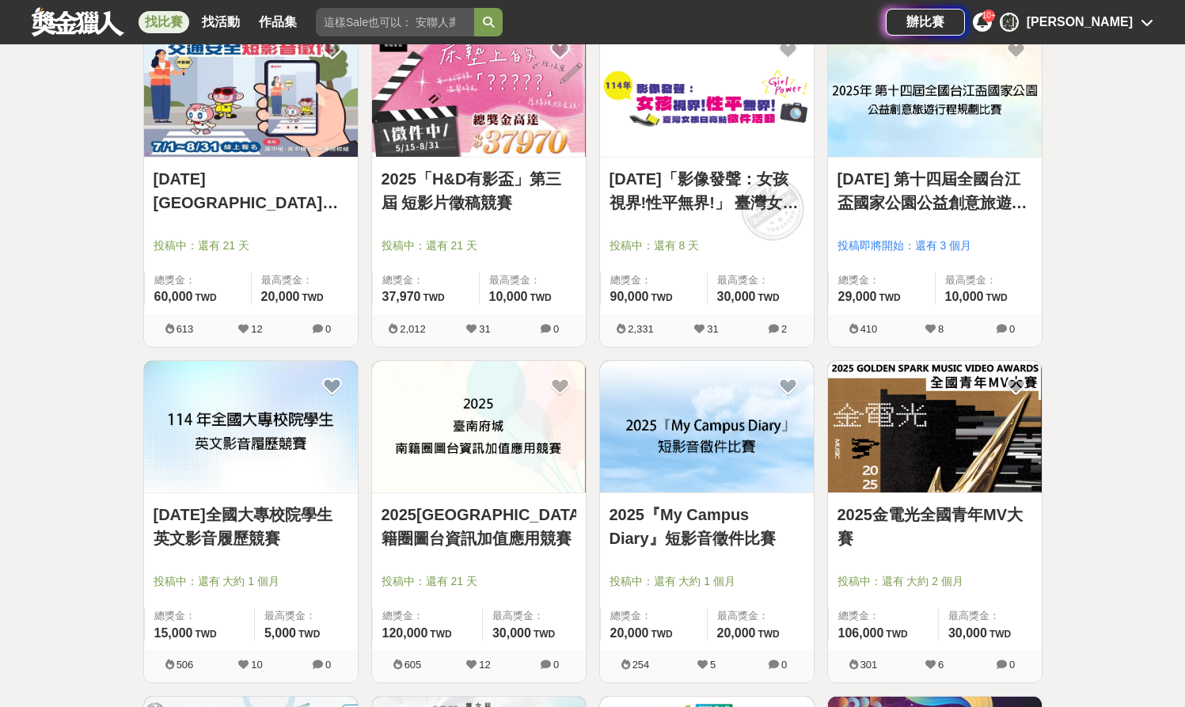
click at [910, 226] on div at bounding box center [940, 223] width 204 height 19
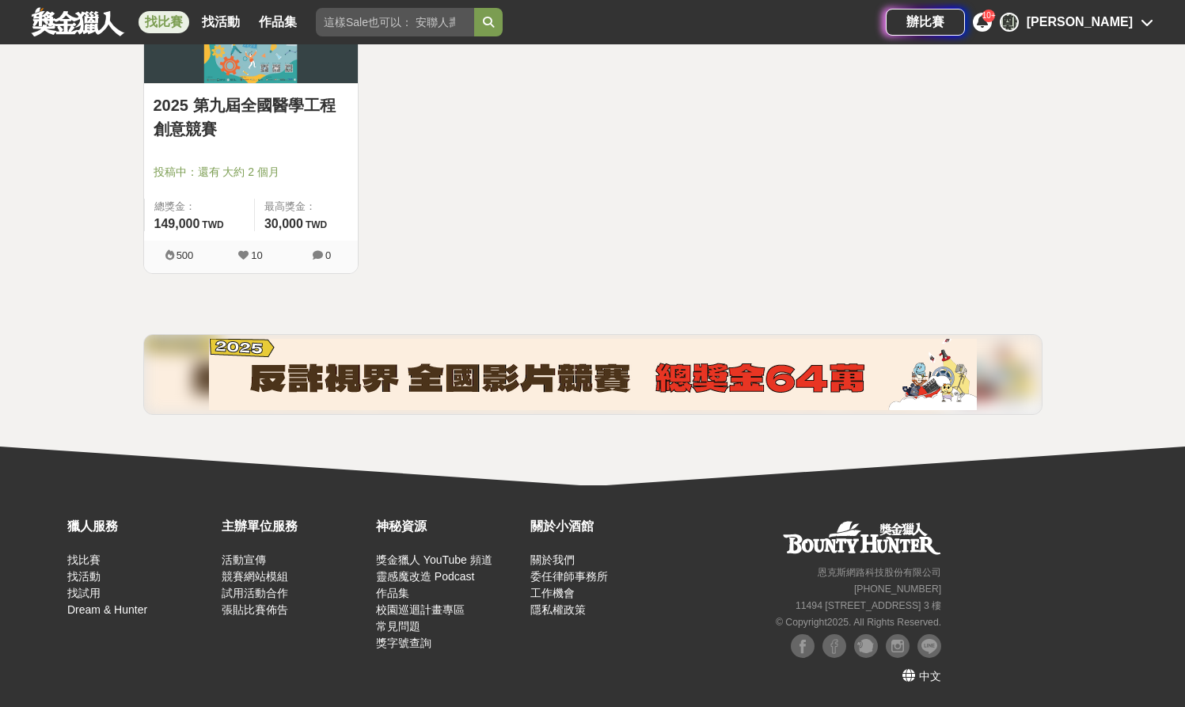
scroll to position [3421, 0]
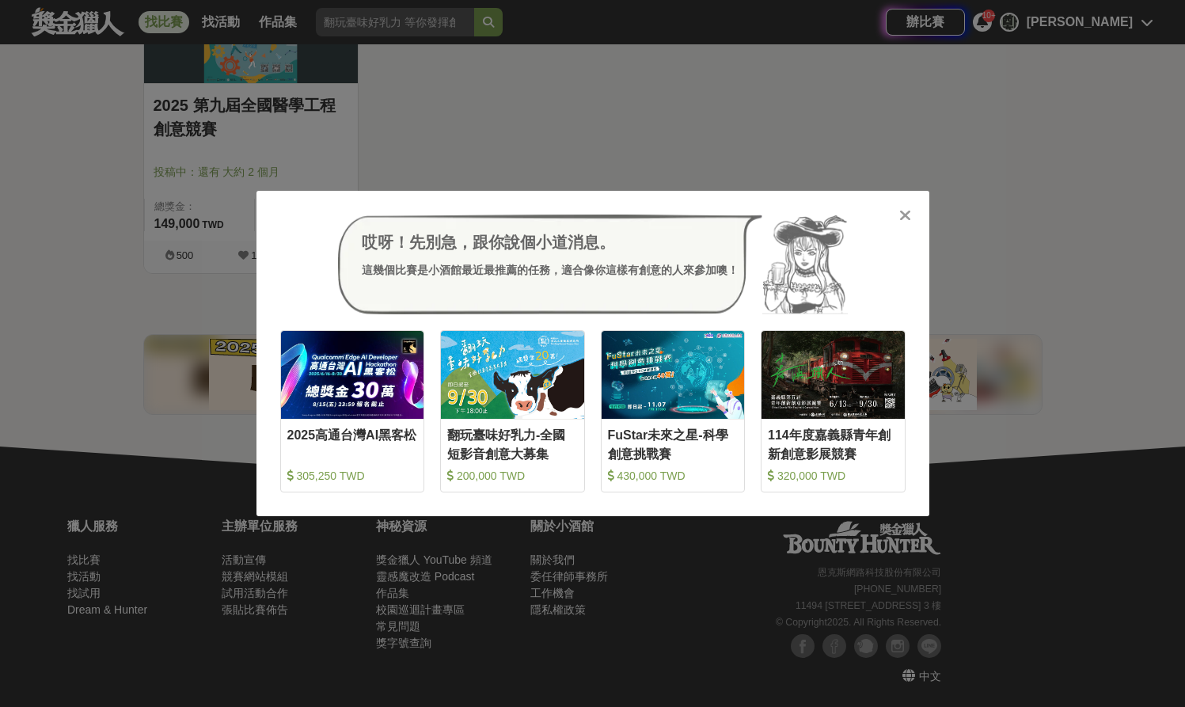
click at [898, 220] on div at bounding box center [906, 215] width 16 height 16
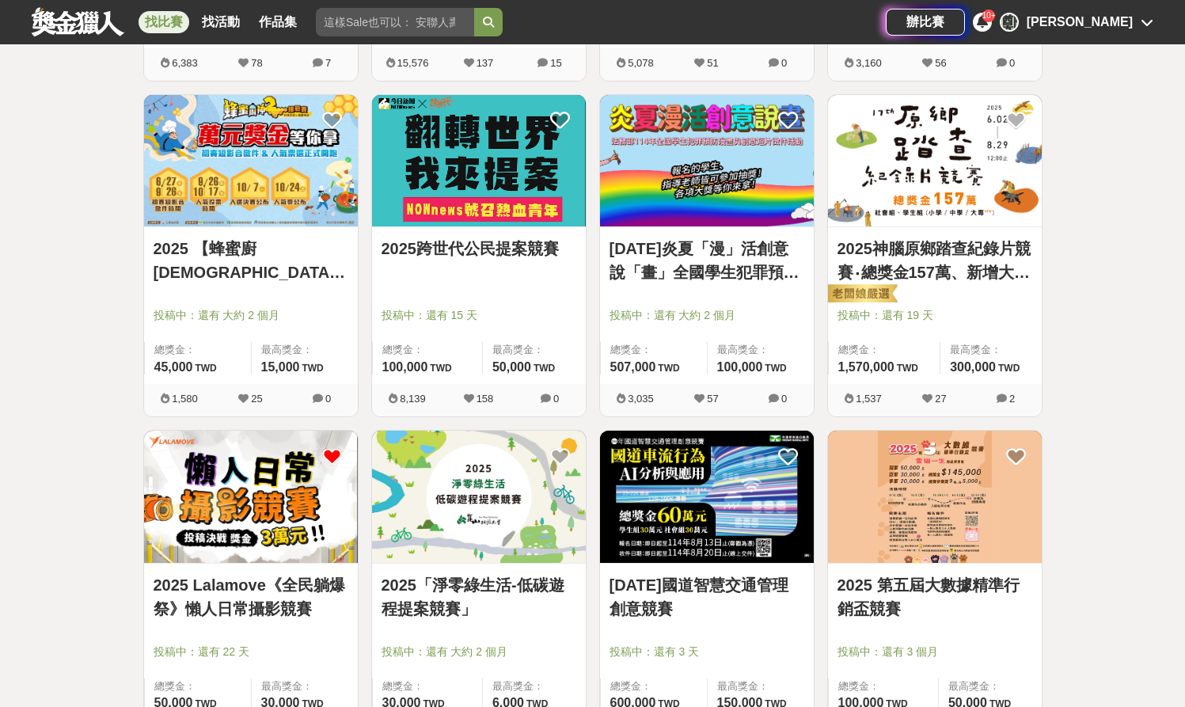
scroll to position [581, 0]
